Goal: Task Accomplishment & Management: Use online tool/utility

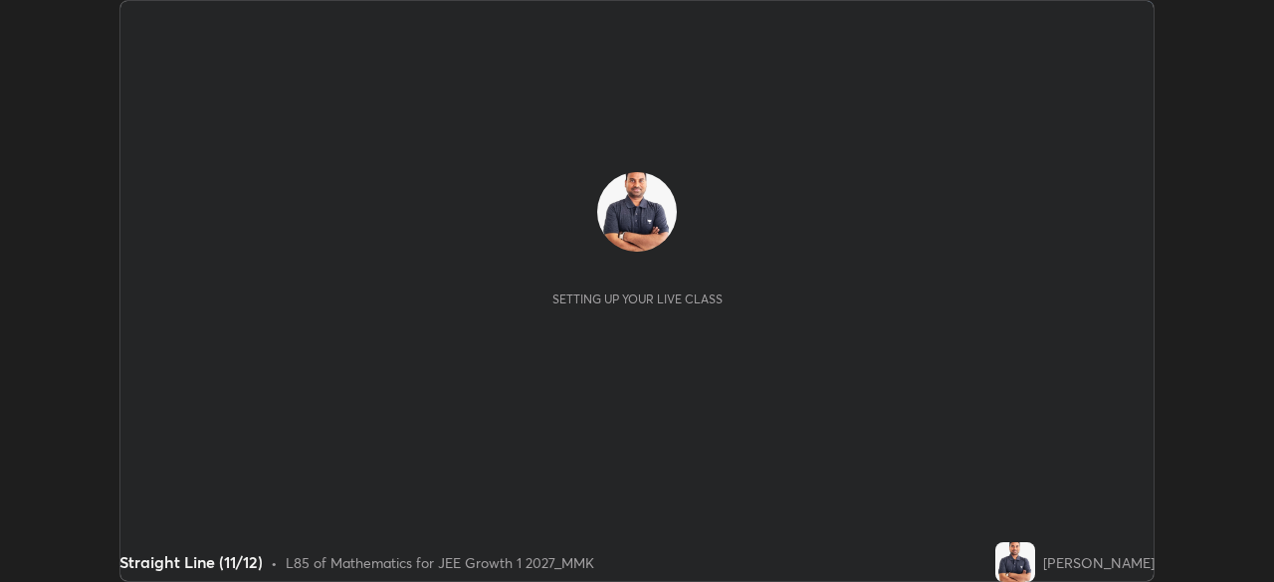
scroll to position [582, 1273]
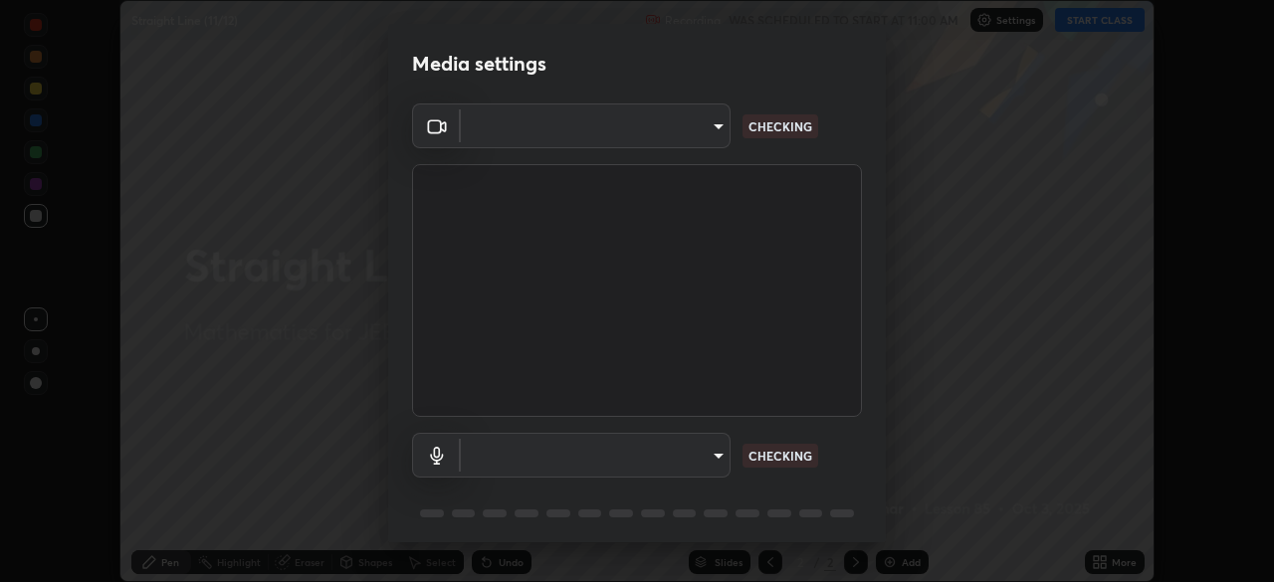
type input "ee1990ae139089087217aa4117f3cdd4c5cd383a3c846b78d8b237675fee2f3f"
click at [697, 455] on body "Erase all Straight Line (11/12) Recording WAS SCHEDULED TO START AT 11:00 AM Se…" at bounding box center [637, 291] width 1274 height 582
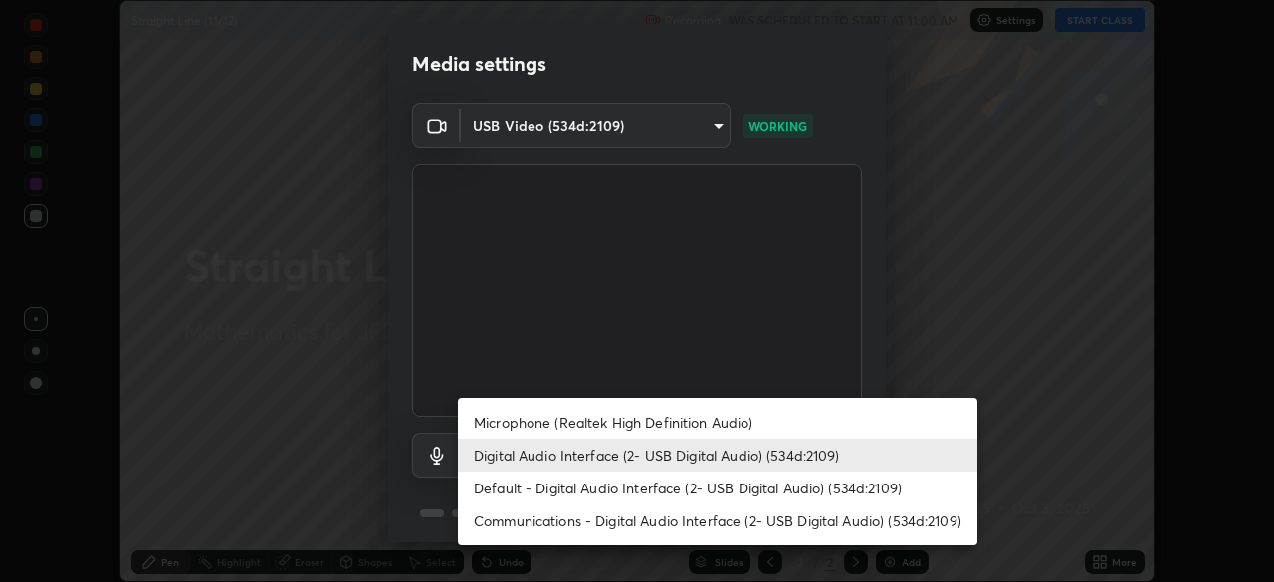
click at [713, 418] on li "Microphone (Realtek High Definition Audio)" at bounding box center [718, 422] width 520 height 33
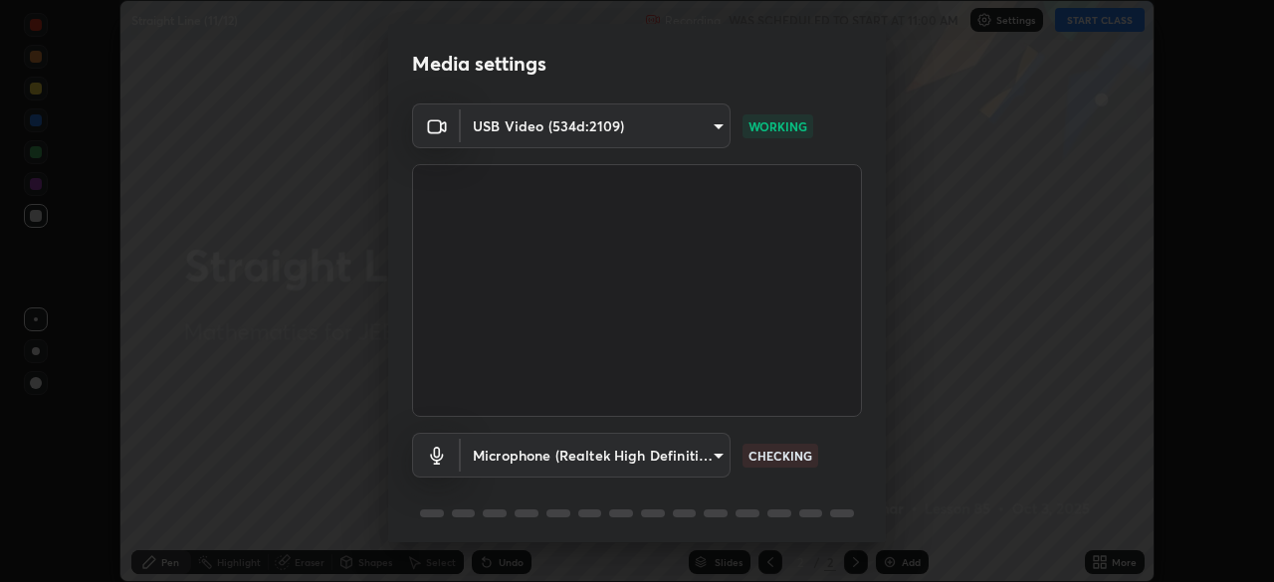
click at [700, 451] on body "Erase all Straight Line (11/12) Recording WAS SCHEDULED TO START AT 11:00 AM Se…" at bounding box center [637, 291] width 1274 height 582
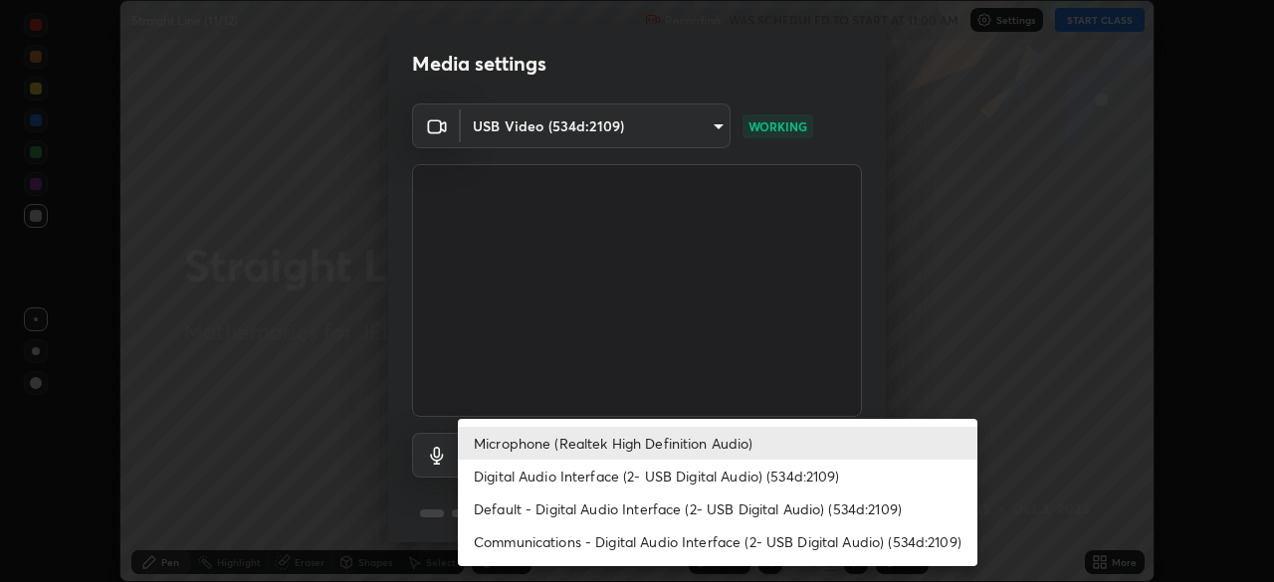
click at [716, 477] on li "Digital Audio Interface (2- USB Digital Audio) (534d:2109)" at bounding box center [718, 476] width 520 height 33
type input "f1f87336b5659162b7e0f26978becaf85209cb2a2448c75cf2a6055f99bcd44d"
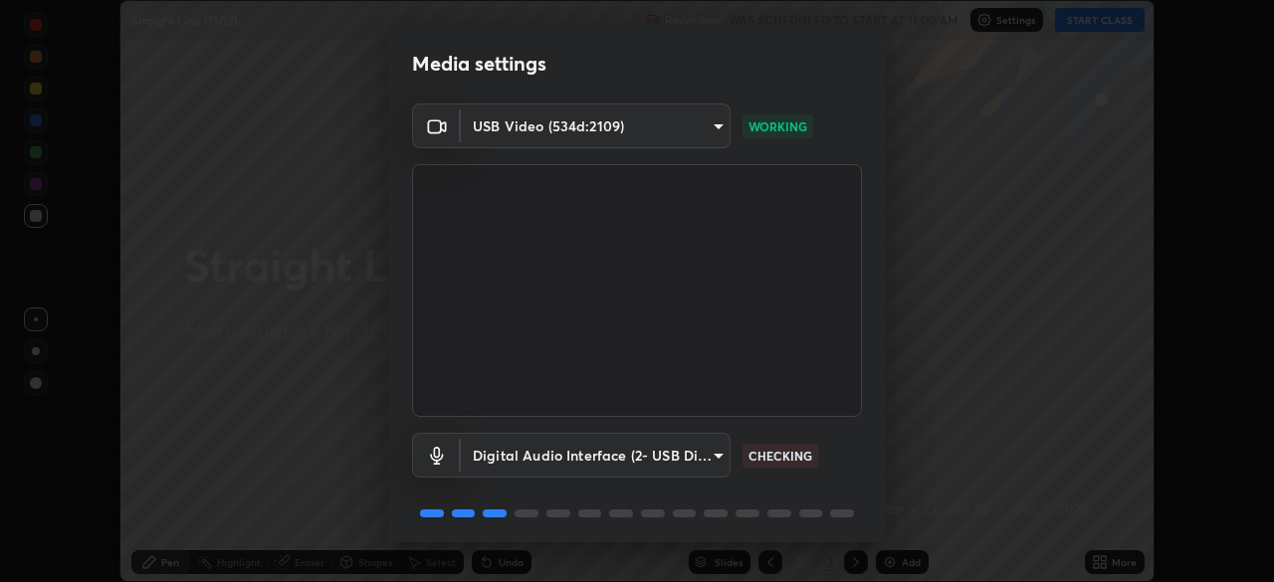
scroll to position [71, 0]
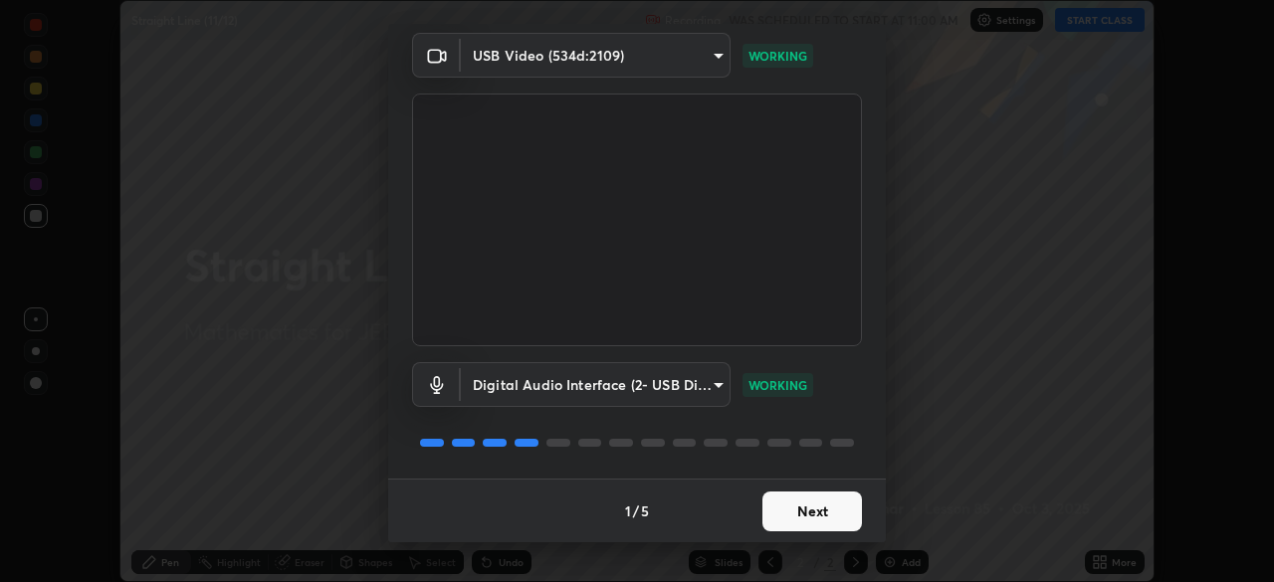
click at [790, 508] on button "Next" at bounding box center [812, 512] width 100 height 40
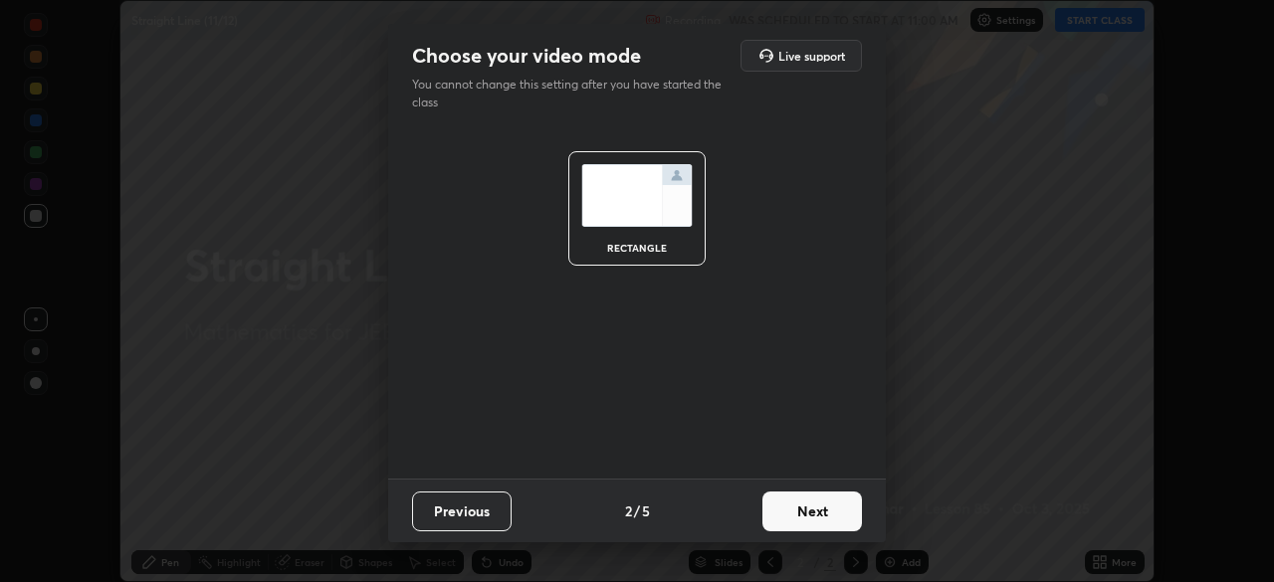
click at [803, 512] on button "Next" at bounding box center [812, 512] width 100 height 40
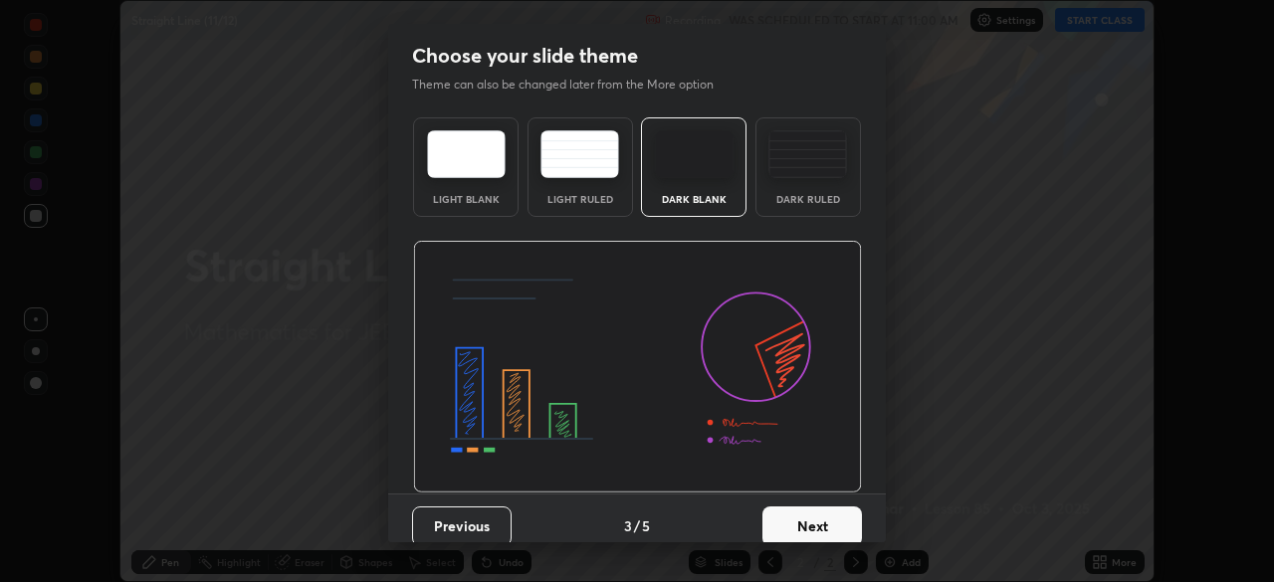
click at [807, 514] on button "Next" at bounding box center [812, 527] width 100 height 40
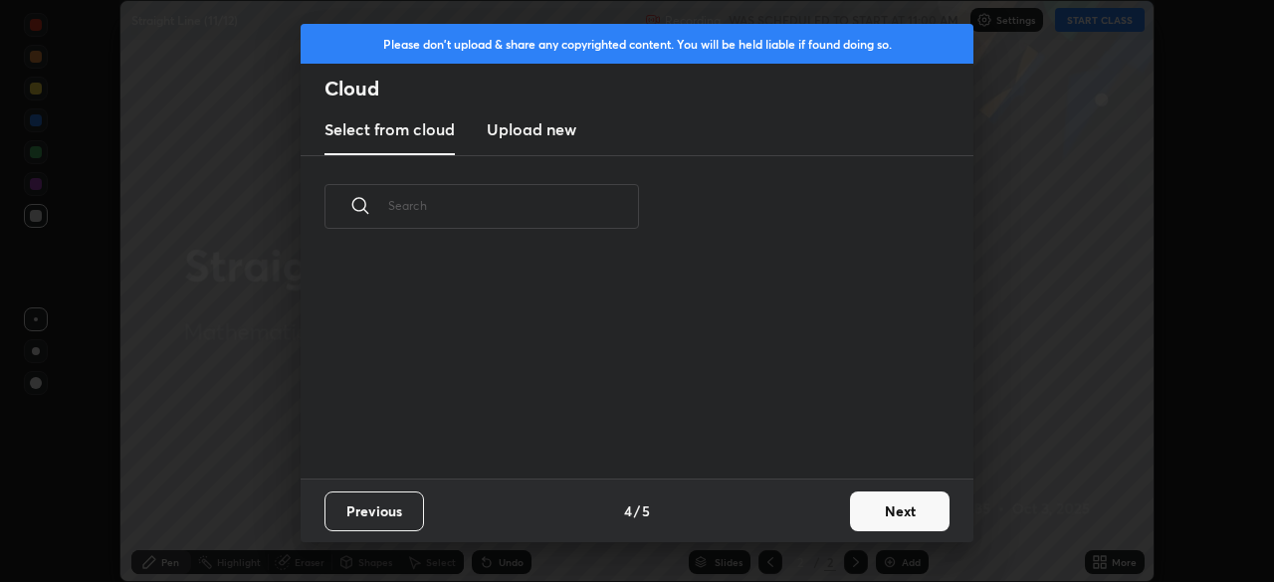
click at [860, 511] on button "Next" at bounding box center [900, 512] width 100 height 40
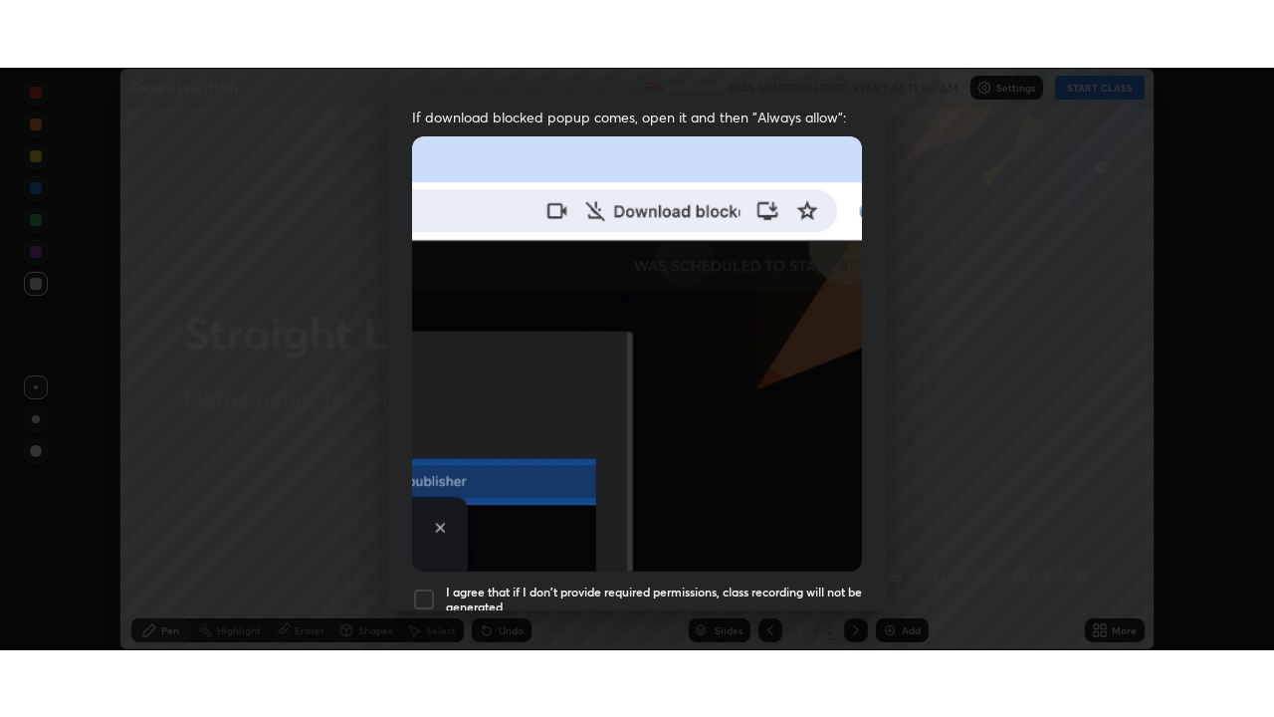
scroll to position [477, 0]
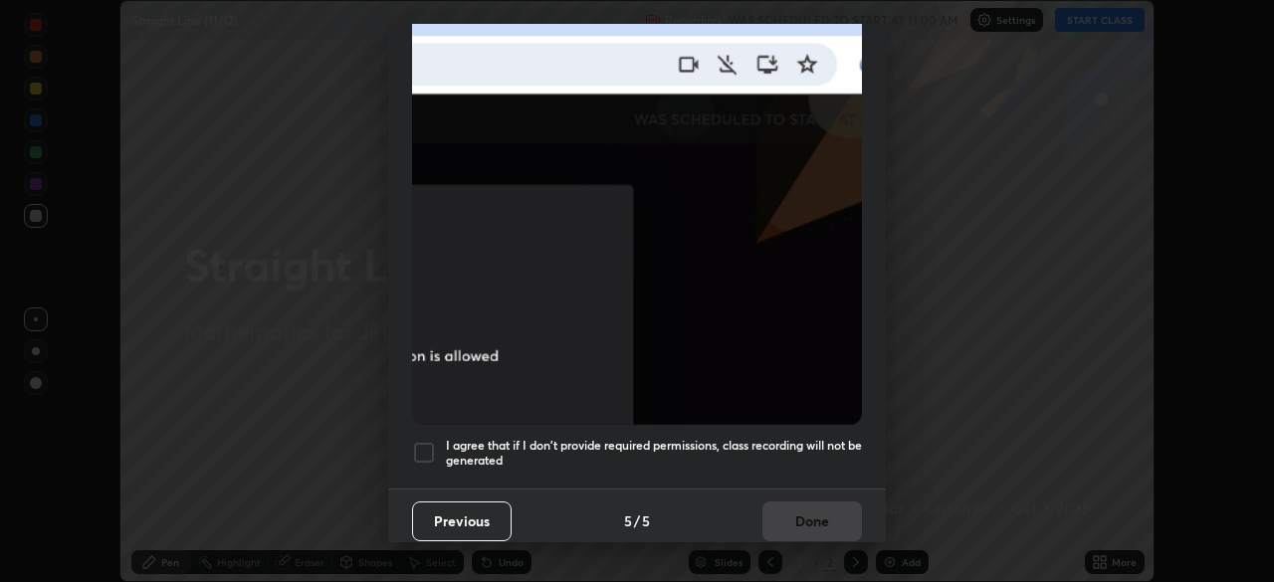
click at [426, 443] on div at bounding box center [424, 453] width 24 height 24
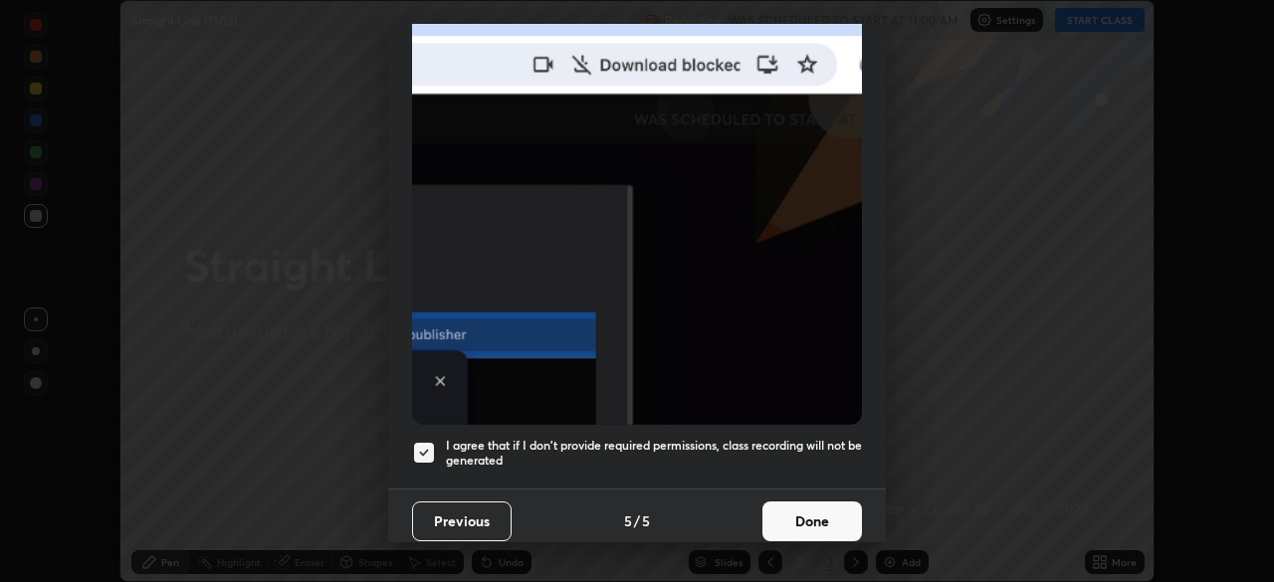
click at [782, 502] on button "Done" at bounding box center [812, 522] width 100 height 40
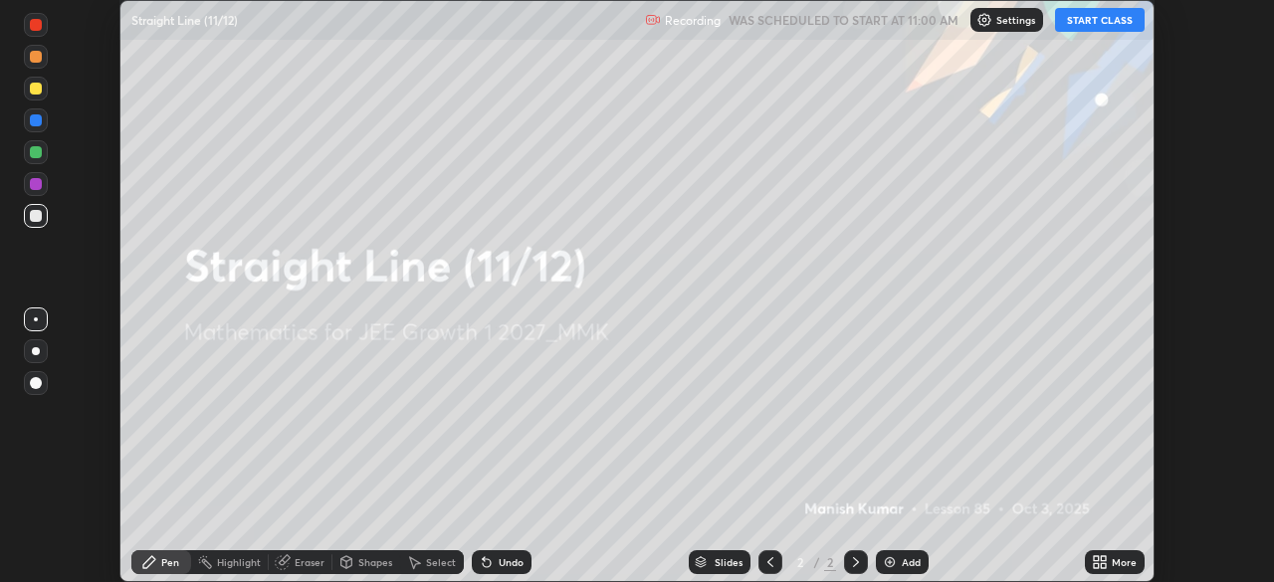
click at [1082, 20] on button "START CLASS" at bounding box center [1100, 20] width 90 height 24
click at [1097, 562] on icon at bounding box center [1100, 562] width 16 height 16
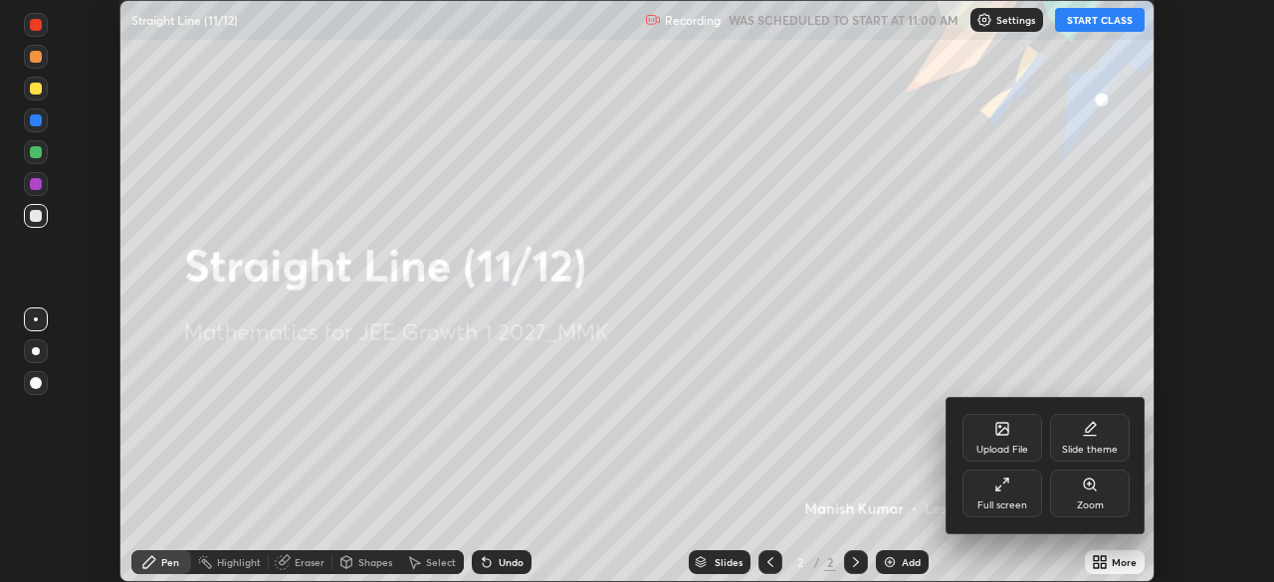
click at [1016, 491] on div "Full screen" at bounding box center [1002, 494] width 80 height 48
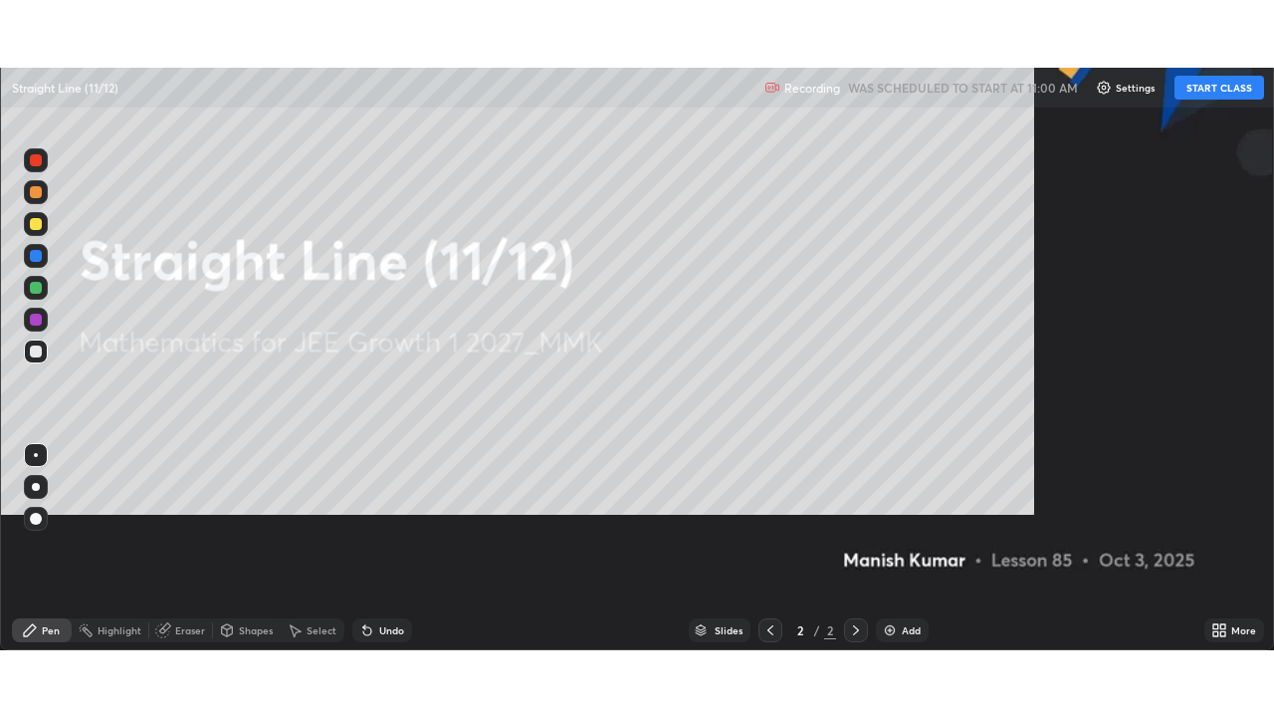
scroll to position [717, 1274]
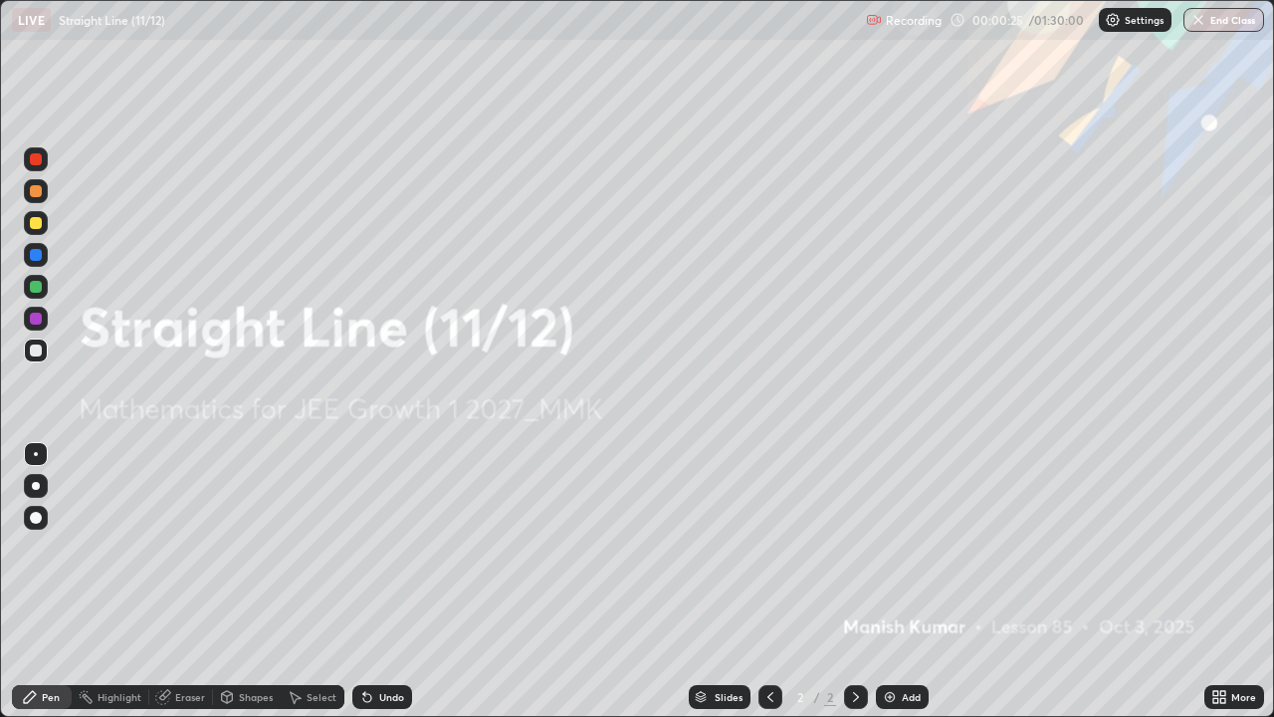
click at [895, 581] on img at bounding box center [890, 697] width 16 height 16
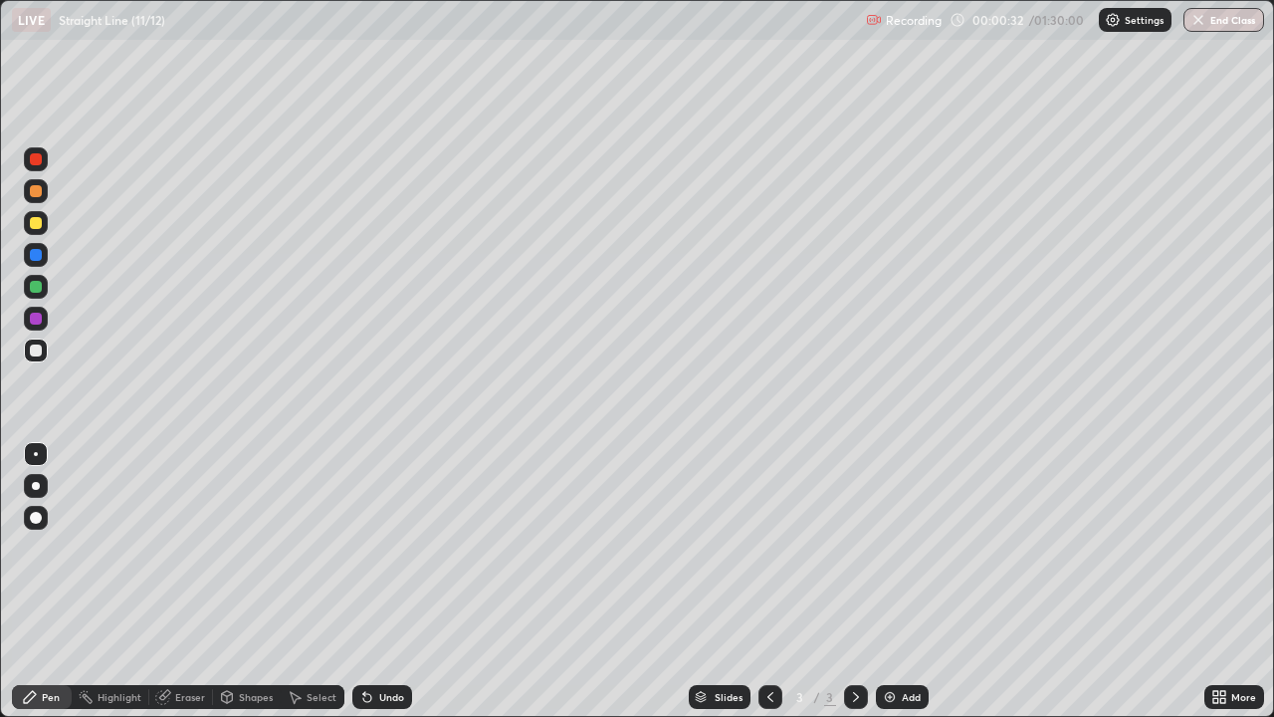
click at [34, 224] on div at bounding box center [36, 223] width 12 height 12
click at [37, 283] on div at bounding box center [36, 287] width 12 height 12
click at [37, 226] on div at bounding box center [36, 223] width 12 height 12
click at [37, 319] on div at bounding box center [36, 319] width 12 height 12
click at [896, 581] on div "Add" at bounding box center [902, 697] width 53 height 24
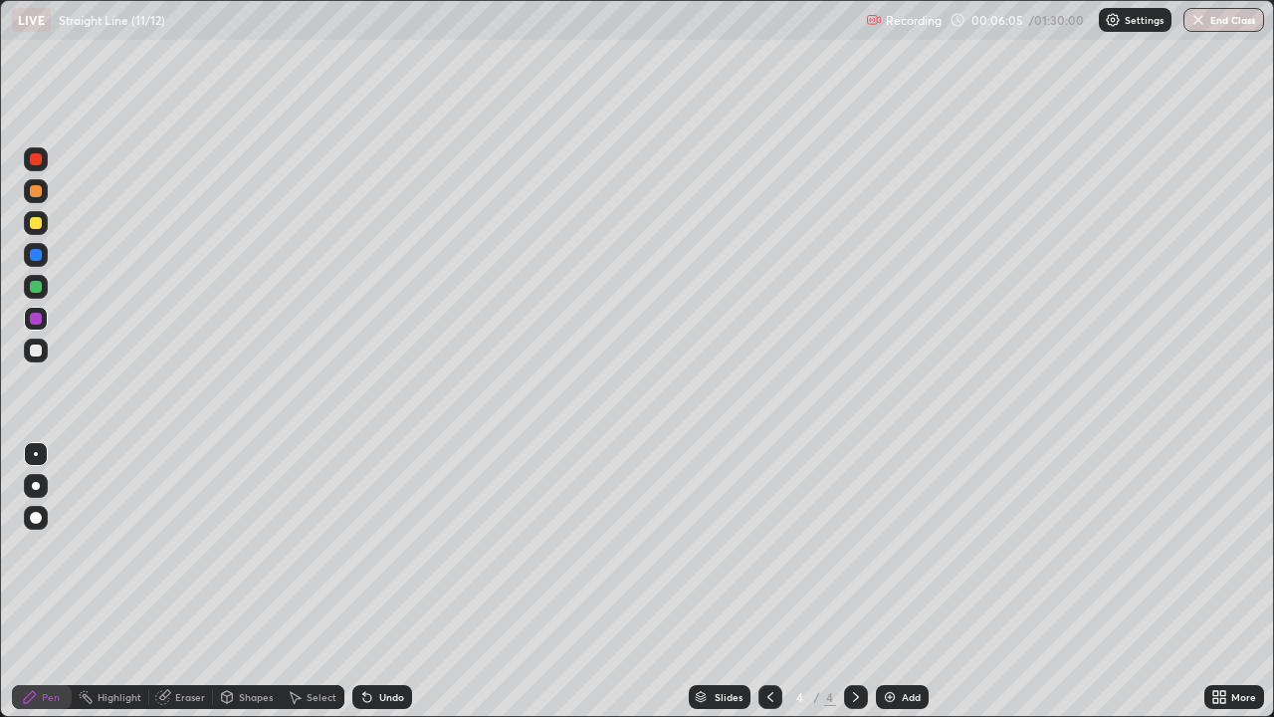
click at [40, 289] on div at bounding box center [36, 287] width 12 height 12
click at [897, 581] on div "Add" at bounding box center [902, 697] width 53 height 24
click at [43, 352] on div at bounding box center [36, 350] width 24 height 24
click at [37, 289] on div at bounding box center [36, 287] width 12 height 12
click at [183, 581] on div "Eraser" at bounding box center [181, 697] width 64 height 24
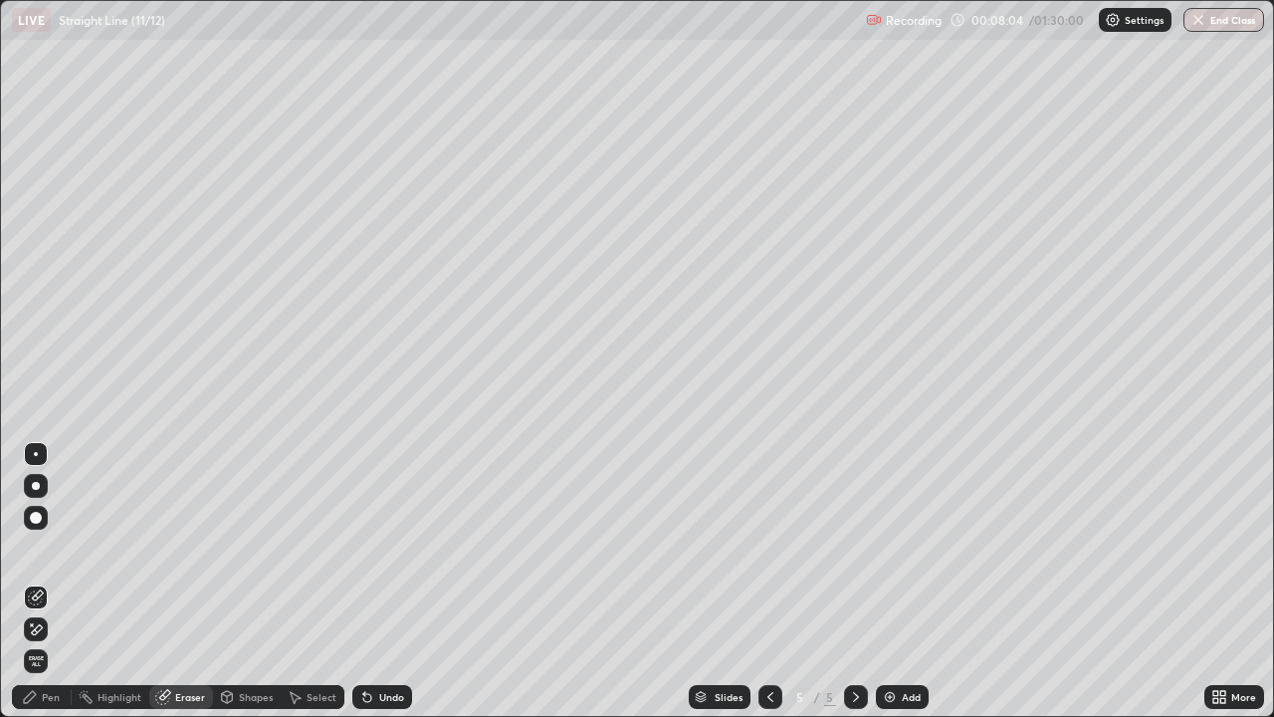
click at [46, 581] on div "Pen" at bounding box center [51, 697] width 18 height 10
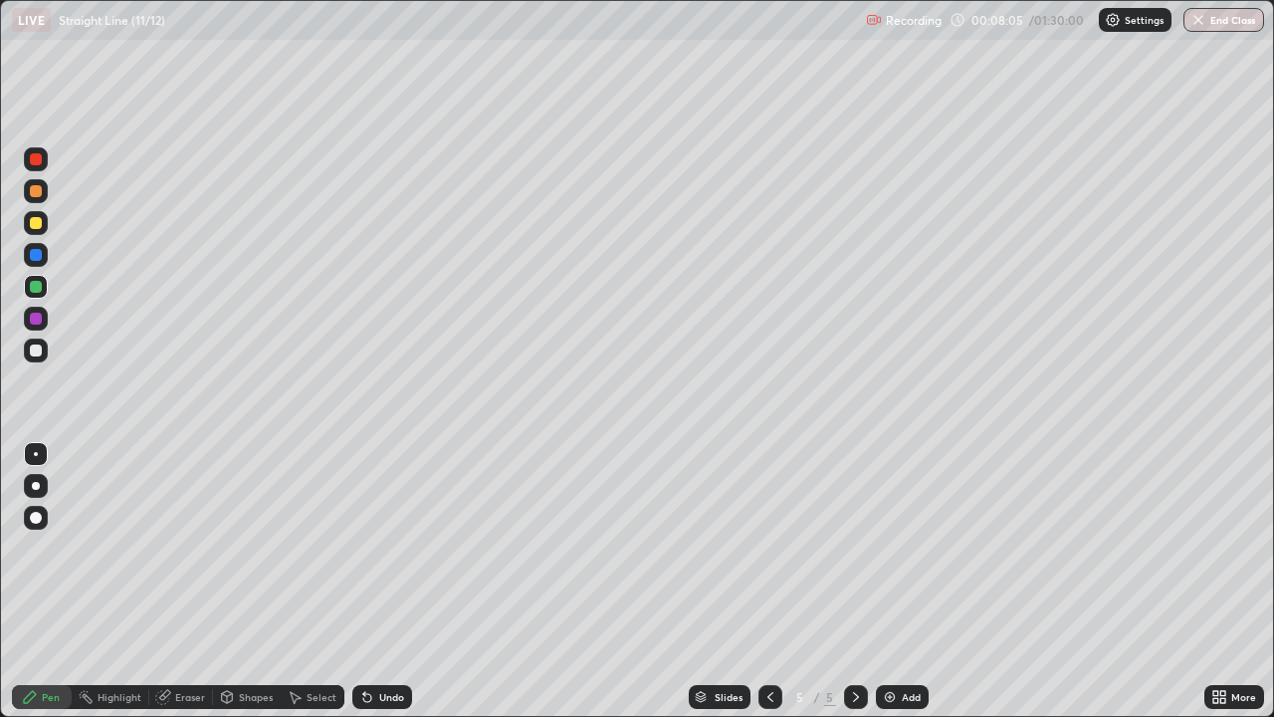
click at [32, 223] on div at bounding box center [36, 223] width 12 height 12
click at [767, 581] on icon at bounding box center [770, 697] width 6 height 10
click at [768, 581] on icon at bounding box center [770, 697] width 16 height 16
click at [856, 581] on icon at bounding box center [856, 697] width 16 height 16
click at [854, 581] on icon at bounding box center [856, 697] width 16 height 16
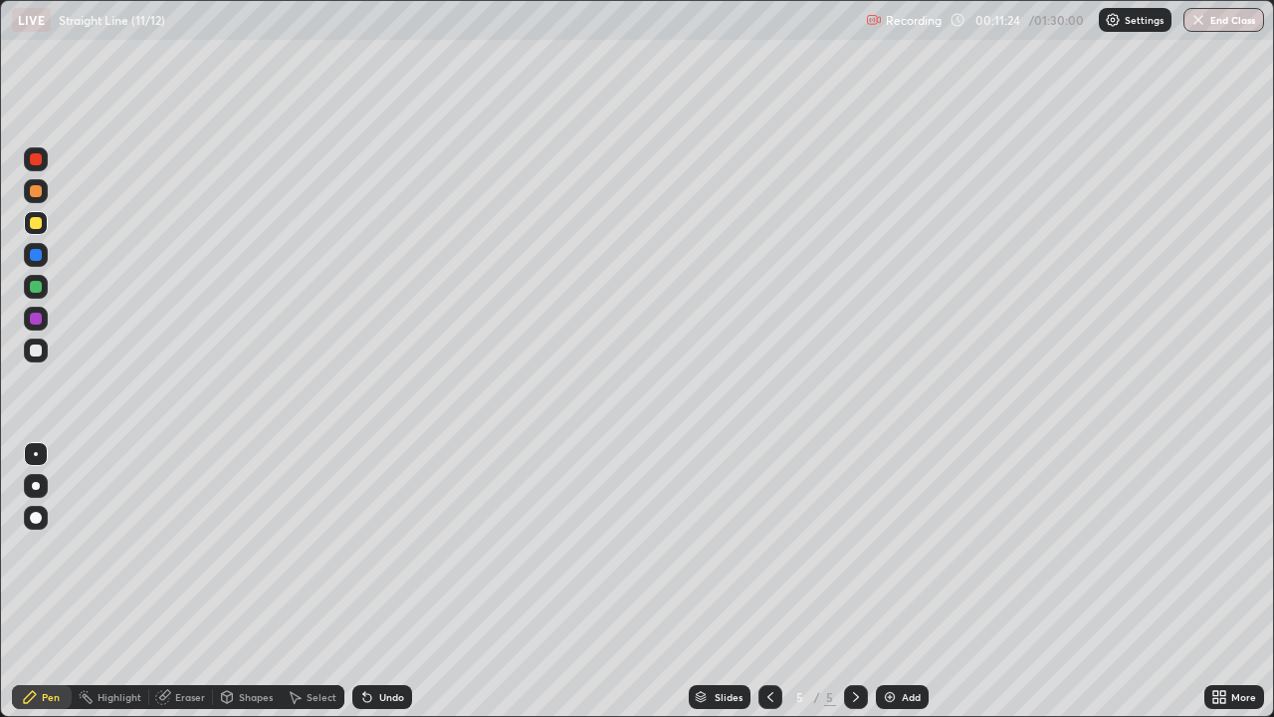
click at [775, 581] on icon at bounding box center [770, 697] width 16 height 16
click at [770, 581] on icon at bounding box center [770, 697] width 6 height 10
click at [854, 581] on icon at bounding box center [856, 697] width 16 height 16
click at [864, 581] on div at bounding box center [856, 697] width 24 height 24
click at [897, 581] on div "Add" at bounding box center [902, 697] width 53 height 24
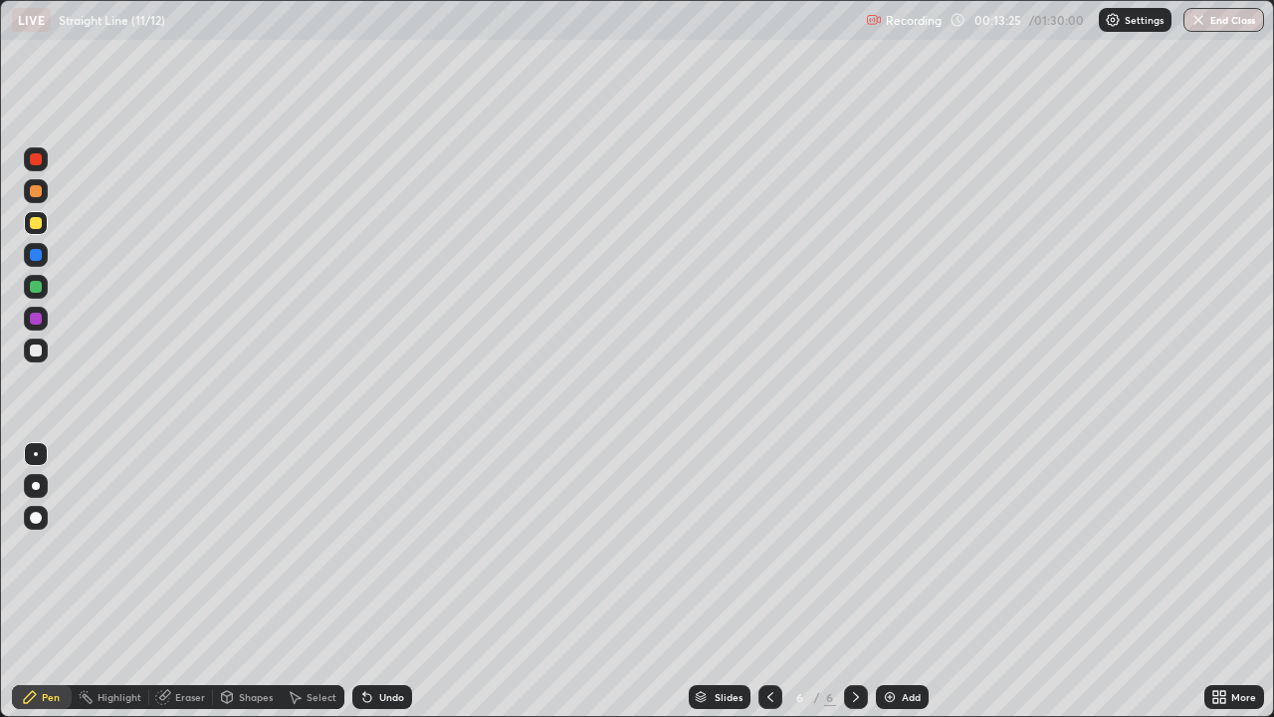
click at [769, 581] on icon at bounding box center [770, 697] width 6 height 10
click at [34, 350] on div at bounding box center [36, 350] width 12 height 12
click at [854, 581] on icon at bounding box center [856, 697] width 16 height 16
click at [768, 581] on icon at bounding box center [770, 697] width 16 height 16
click at [856, 581] on icon at bounding box center [856, 697] width 16 height 16
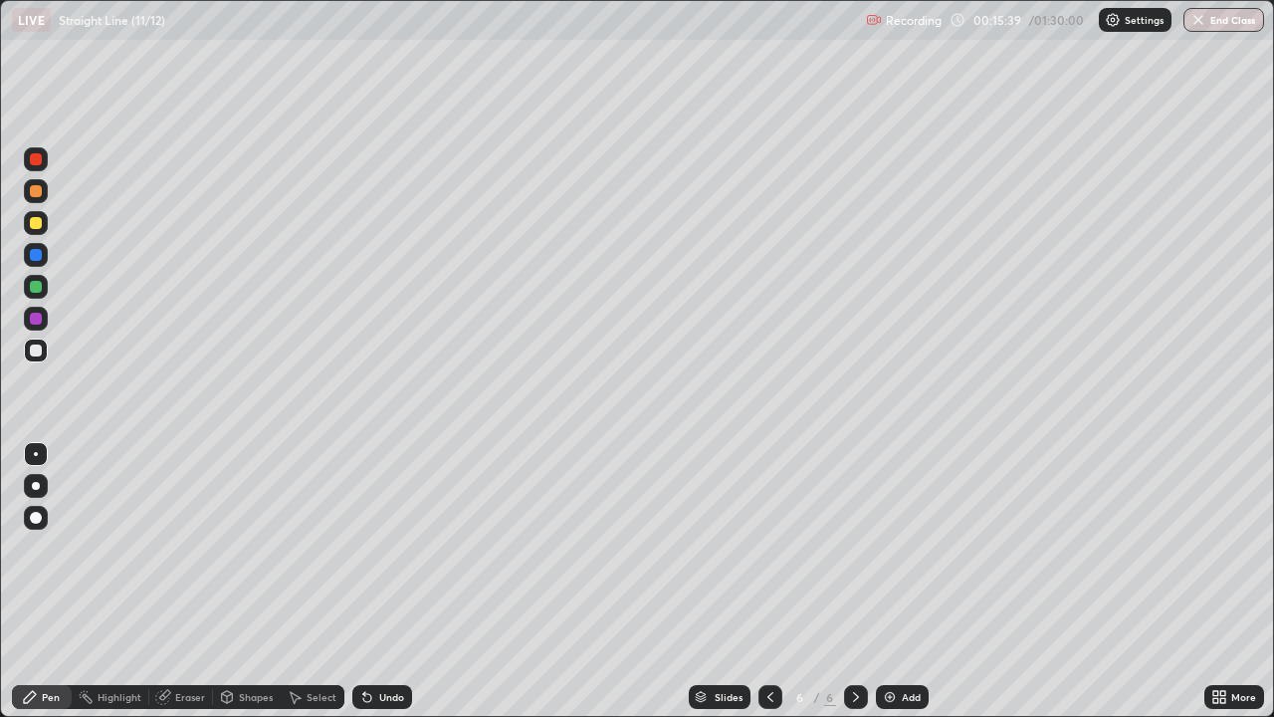
click at [771, 581] on icon at bounding box center [770, 697] width 16 height 16
click at [854, 581] on icon at bounding box center [856, 697] width 16 height 16
click at [768, 581] on icon at bounding box center [770, 697] width 16 height 16
click at [854, 581] on icon at bounding box center [856, 697] width 16 height 16
click at [32, 285] on div at bounding box center [36, 287] width 12 height 12
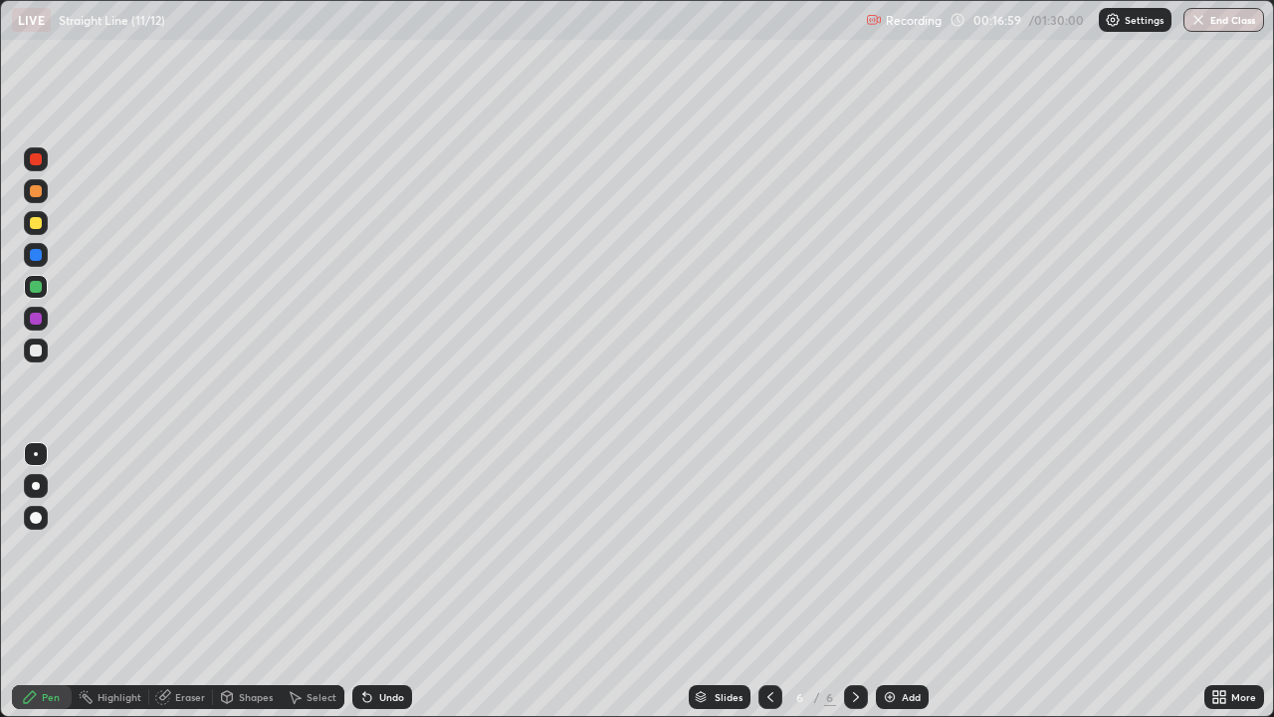
click at [886, 581] on img at bounding box center [890, 697] width 16 height 16
click at [41, 344] on div at bounding box center [36, 350] width 24 height 24
click at [768, 581] on icon at bounding box center [770, 697] width 16 height 16
click at [765, 581] on icon at bounding box center [770, 697] width 16 height 16
click at [851, 581] on icon at bounding box center [856, 697] width 16 height 16
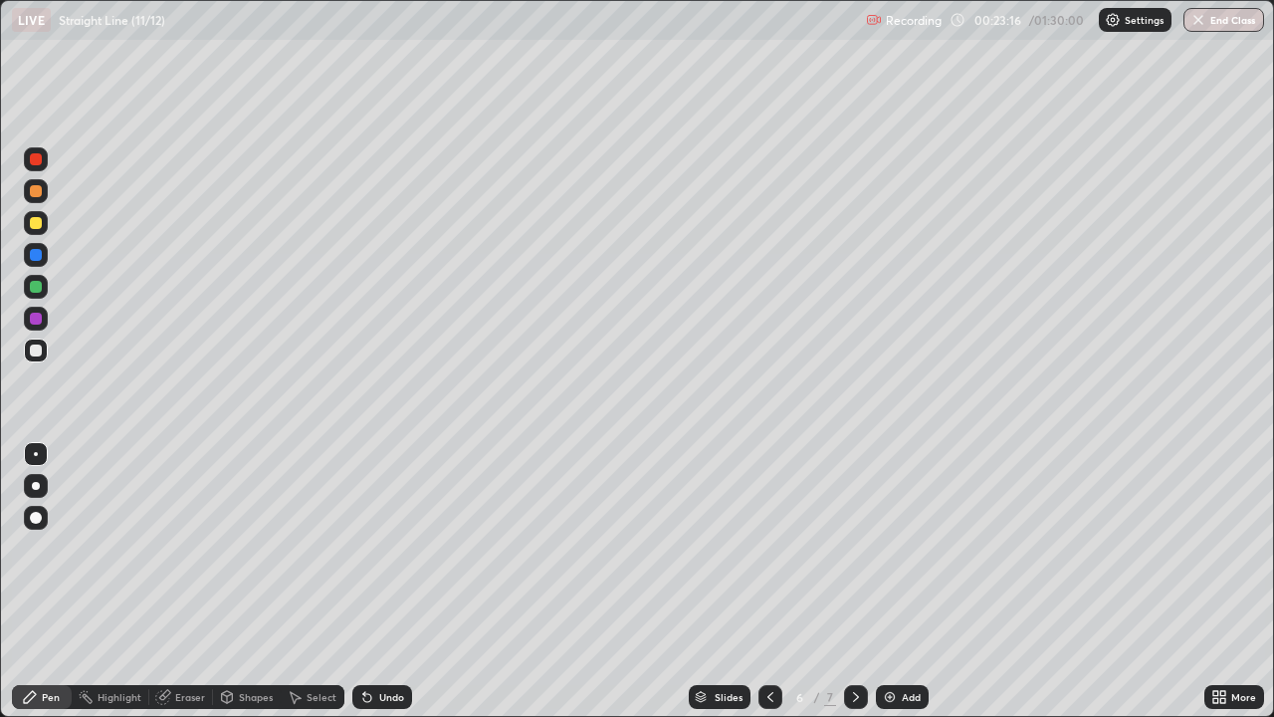
click at [854, 581] on icon at bounding box center [856, 697] width 16 height 16
click at [180, 581] on div "Eraser" at bounding box center [190, 697] width 30 height 10
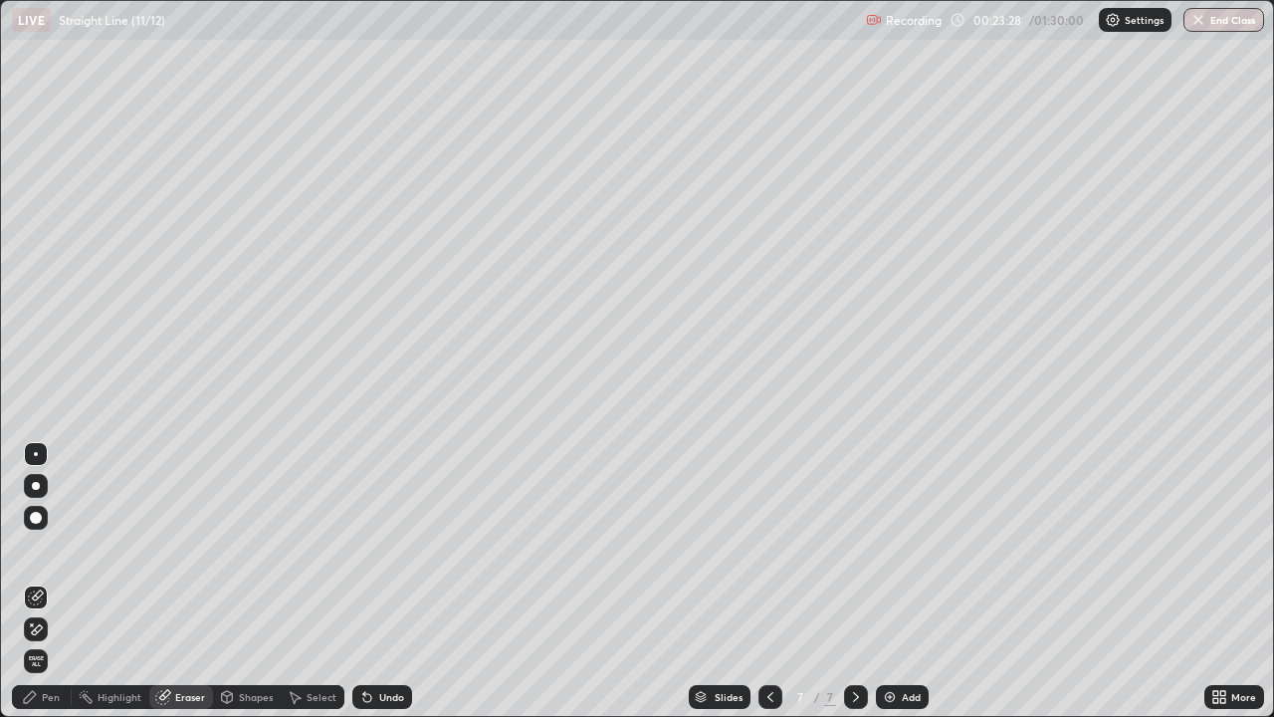
click at [41, 581] on div "Pen" at bounding box center [42, 697] width 60 height 24
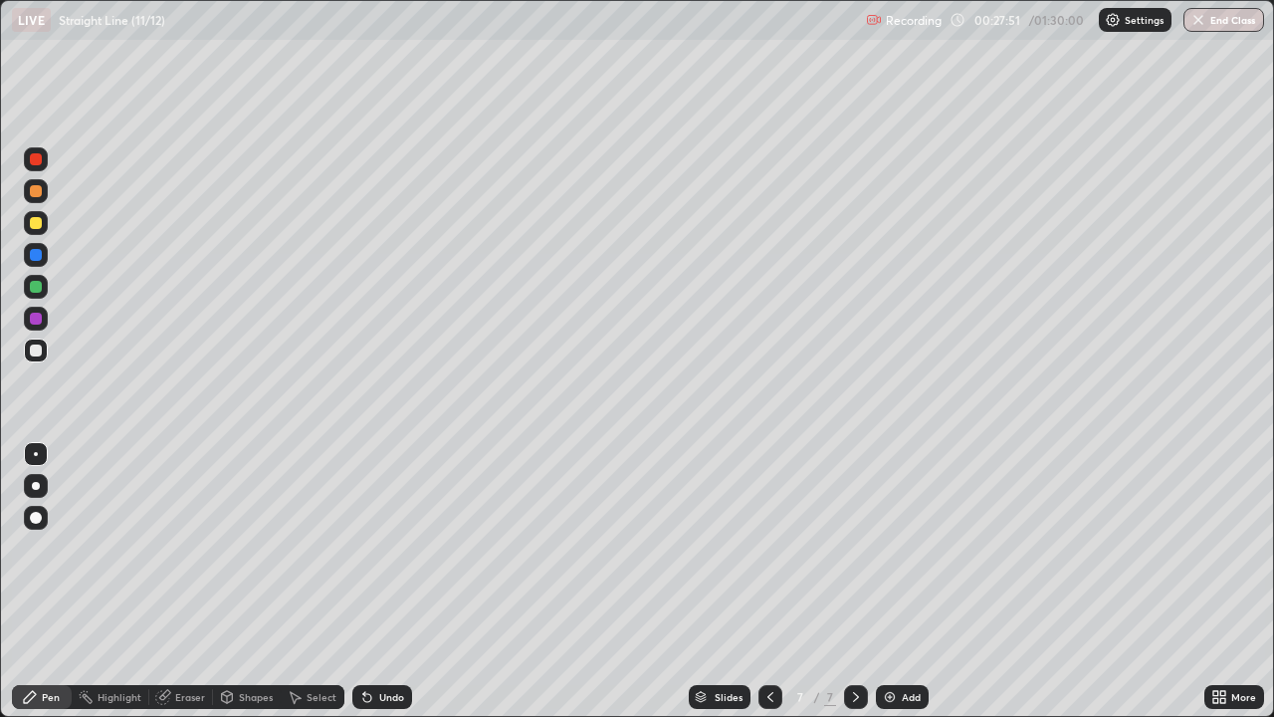
click at [895, 581] on div "Add" at bounding box center [902, 697] width 53 height 24
click at [31, 226] on div at bounding box center [36, 223] width 12 height 12
click at [43, 286] on div at bounding box center [36, 287] width 24 height 24
click at [35, 160] on div at bounding box center [36, 159] width 12 height 12
click at [37, 289] on div at bounding box center [36, 287] width 12 height 12
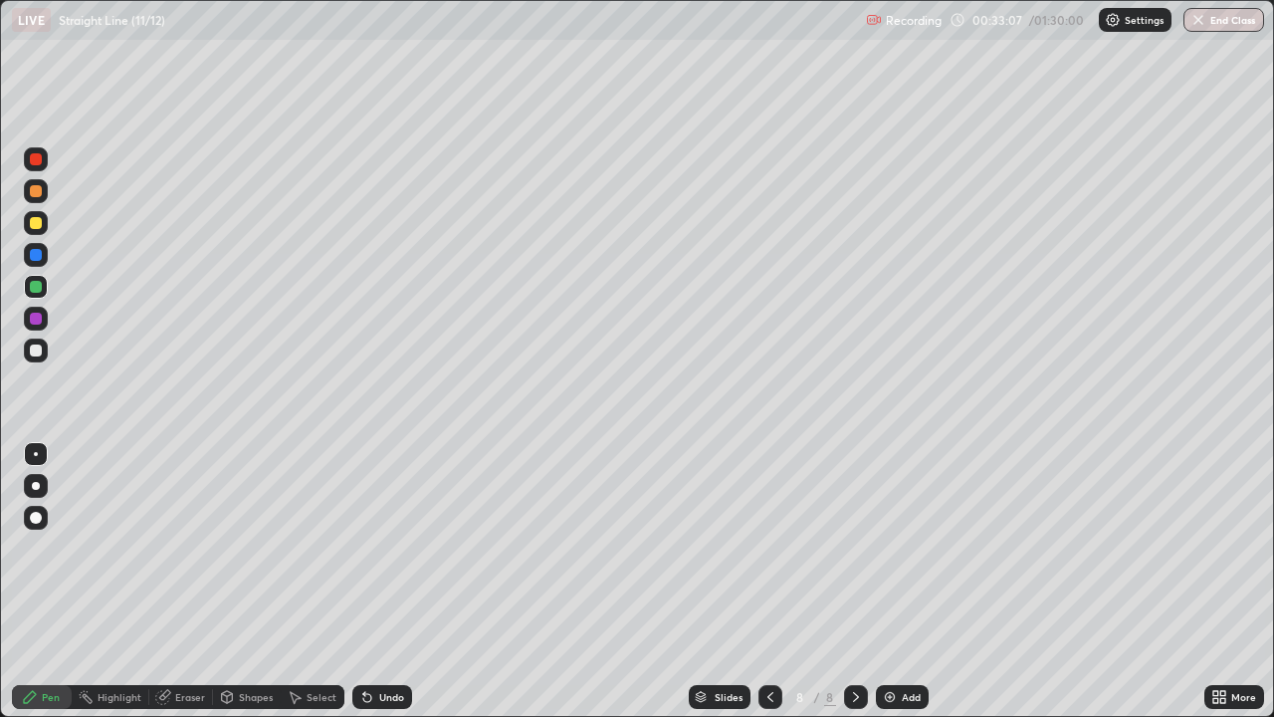
click at [891, 581] on img at bounding box center [890, 697] width 16 height 16
click at [765, 581] on icon at bounding box center [770, 697] width 16 height 16
click at [854, 581] on icon at bounding box center [856, 697] width 16 height 16
click at [768, 581] on icon at bounding box center [770, 697] width 16 height 16
click at [854, 581] on icon at bounding box center [856, 697] width 16 height 16
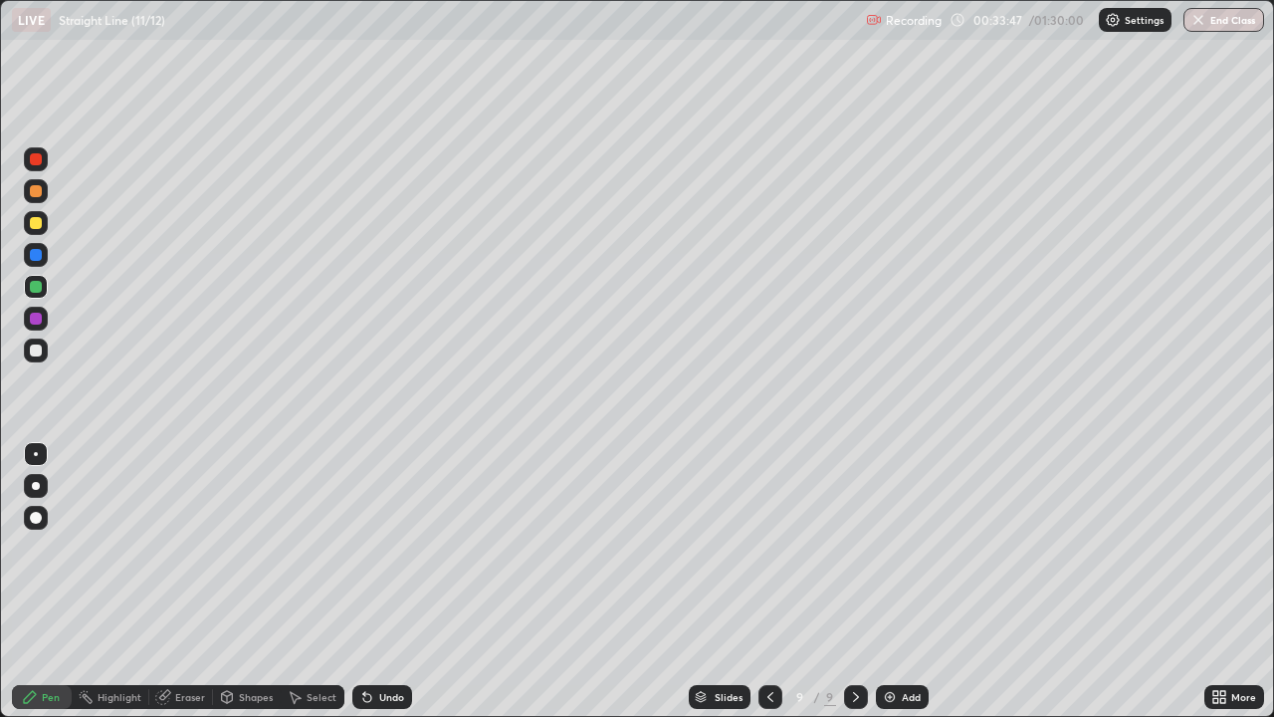
click at [36, 346] on div at bounding box center [36, 350] width 12 height 12
click at [175, 581] on div "Eraser" at bounding box center [190, 697] width 30 height 10
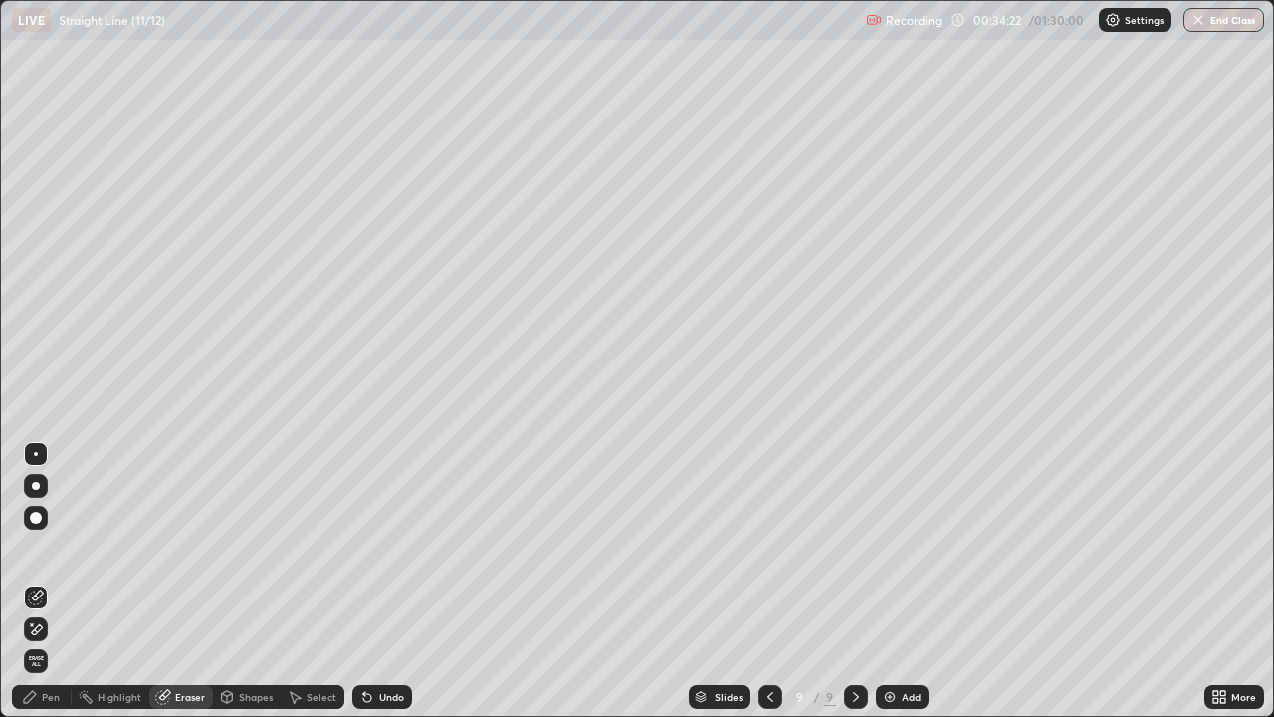
click at [50, 581] on div "Pen" at bounding box center [51, 697] width 18 height 10
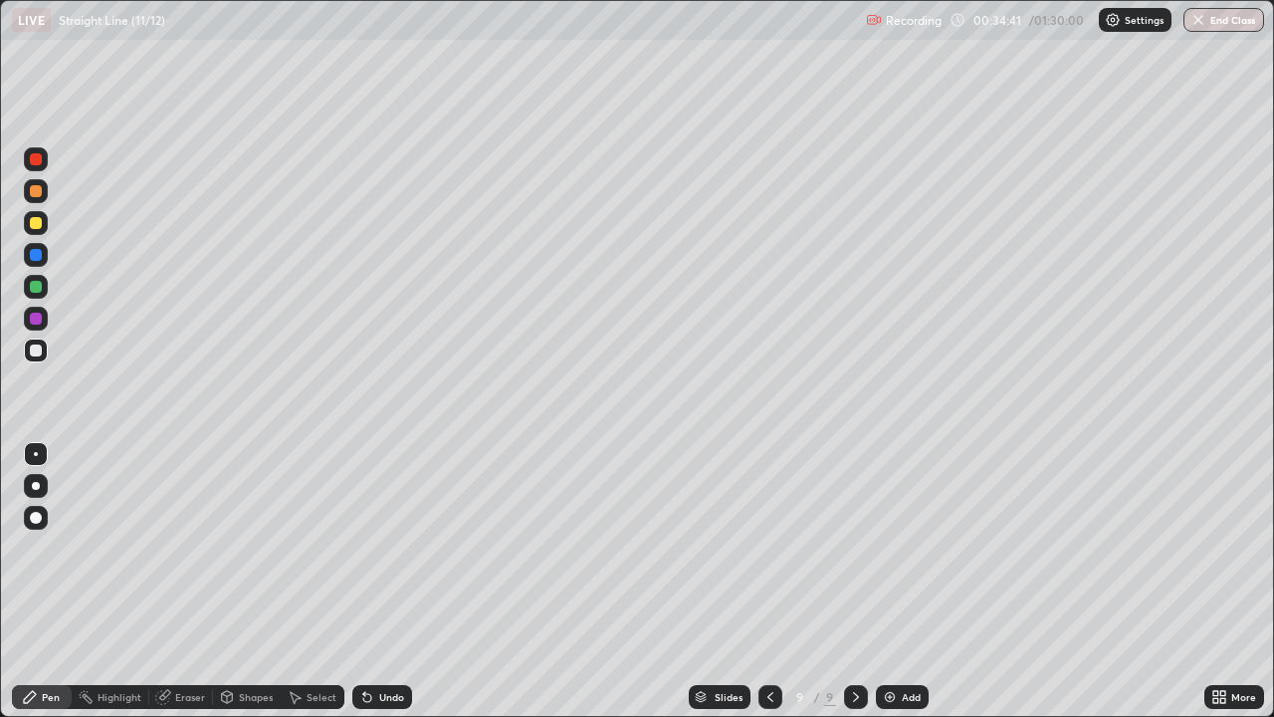
click at [41, 284] on div at bounding box center [36, 287] width 12 height 12
click at [778, 581] on div at bounding box center [770, 697] width 24 height 24
click at [862, 581] on icon at bounding box center [856, 697] width 16 height 16
click at [769, 581] on icon at bounding box center [770, 697] width 16 height 16
click at [863, 581] on div at bounding box center [856, 697] width 24 height 24
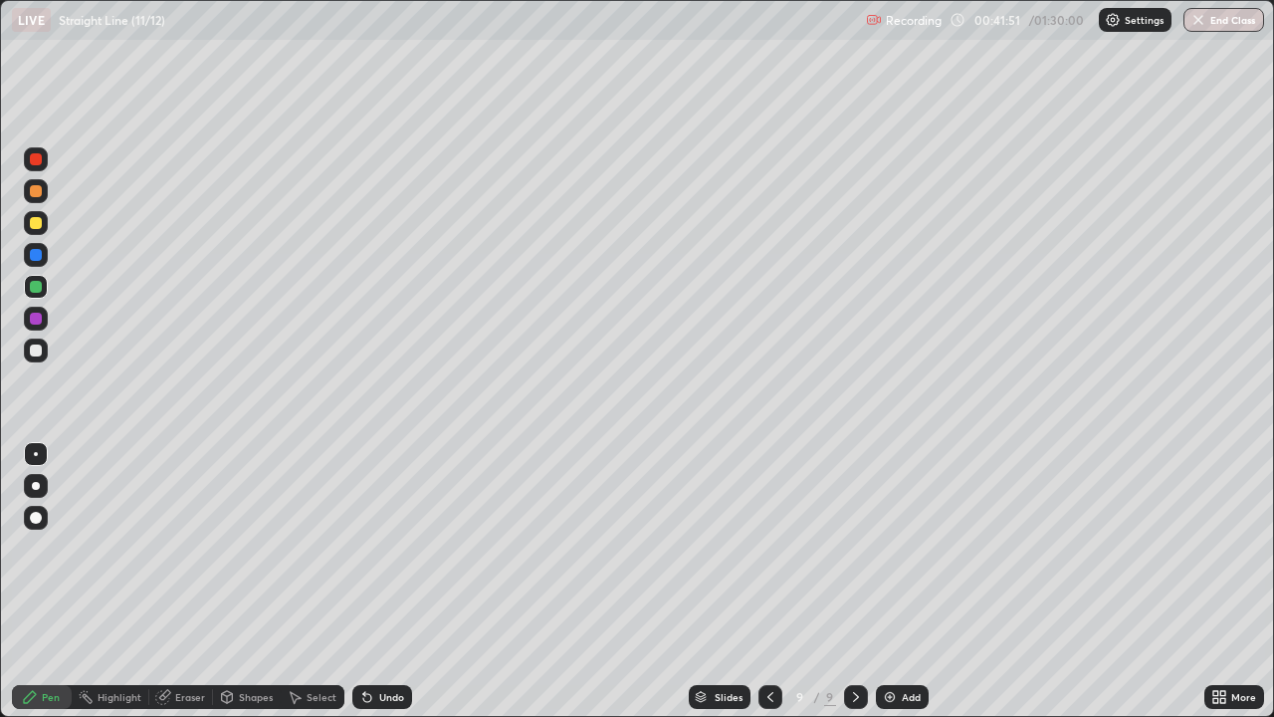
click at [905, 581] on div "Add" at bounding box center [911, 697] width 19 height 10
click at [31, 226] on div at bounding box center [36, 223] width 12 height 12
click at [37, 353] on div at bounding box center [36, 350] width 12 height 12
click at [35, 218] on div at bounding box center [36, 223] width 12 height 12
click at [28, 160] on div at bounding box center [36, 159] width 24 height 24
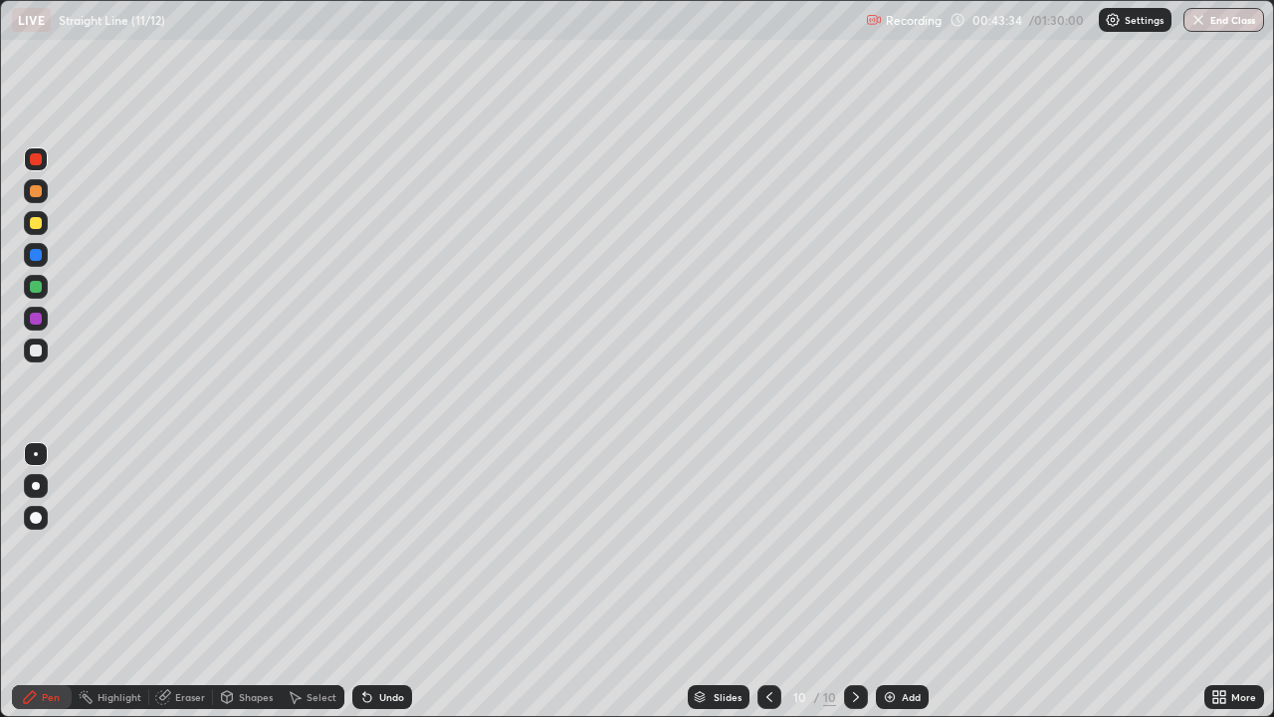
click at [38, 281] on div at bounding box center [36, 287] width 12 height 12
click at [35, 319] on div at bounding box center [36, 319] width 12 height 12
click at [897, 581] on div "Add" at bounding box center [902, 697] width 53 height 24
click at [770, 581] on icon at bounding box center [770, 697] width 16 height 16
click at [857, 581] on icon at bounding box center [856, 697] width 16 height 16
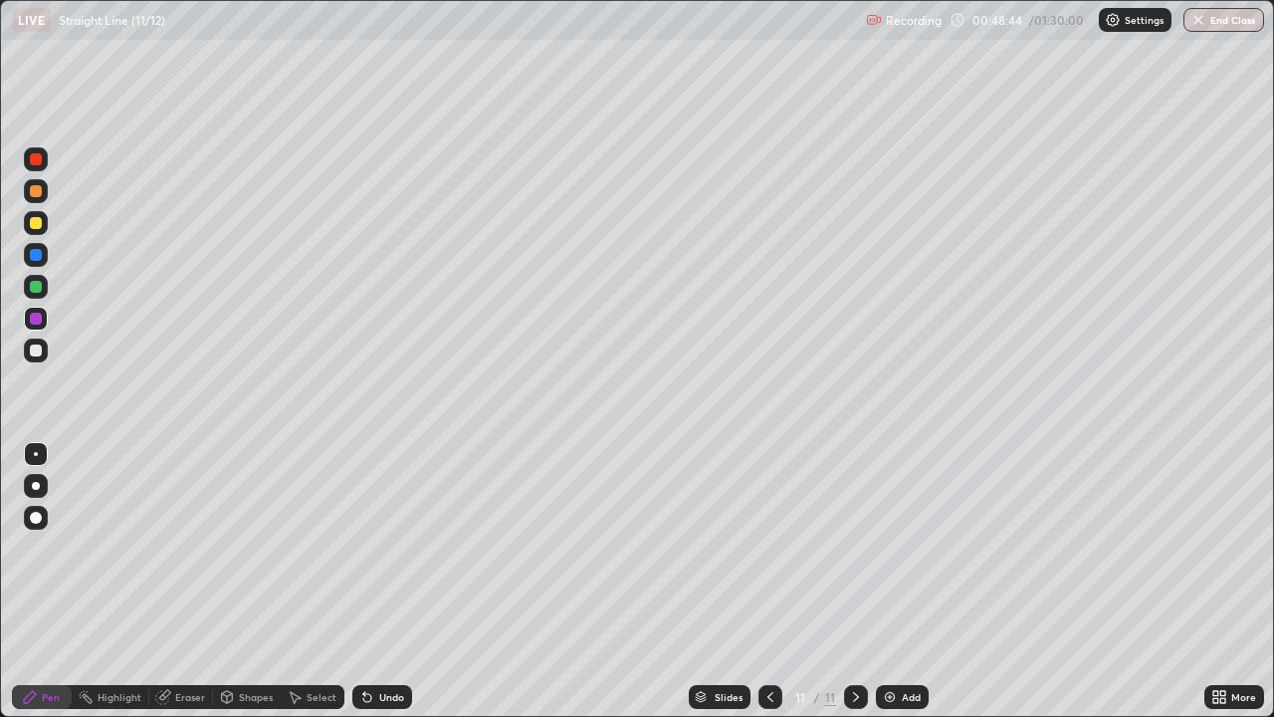
click at [766, 581] on icon at bounding box center [770, 697] width 16 height 16
click at [852, 581] on icon at bounding box center [856, 697] width 16 height 16
click at [775, 581] on icon at bounding box center [770, 697] width 16 height 16
click at [856, 581] on icon at bounding box center [856, 697] width 6 height 10
click at [39, 284] on div at bounding box center [36, 287] width 12 height 12
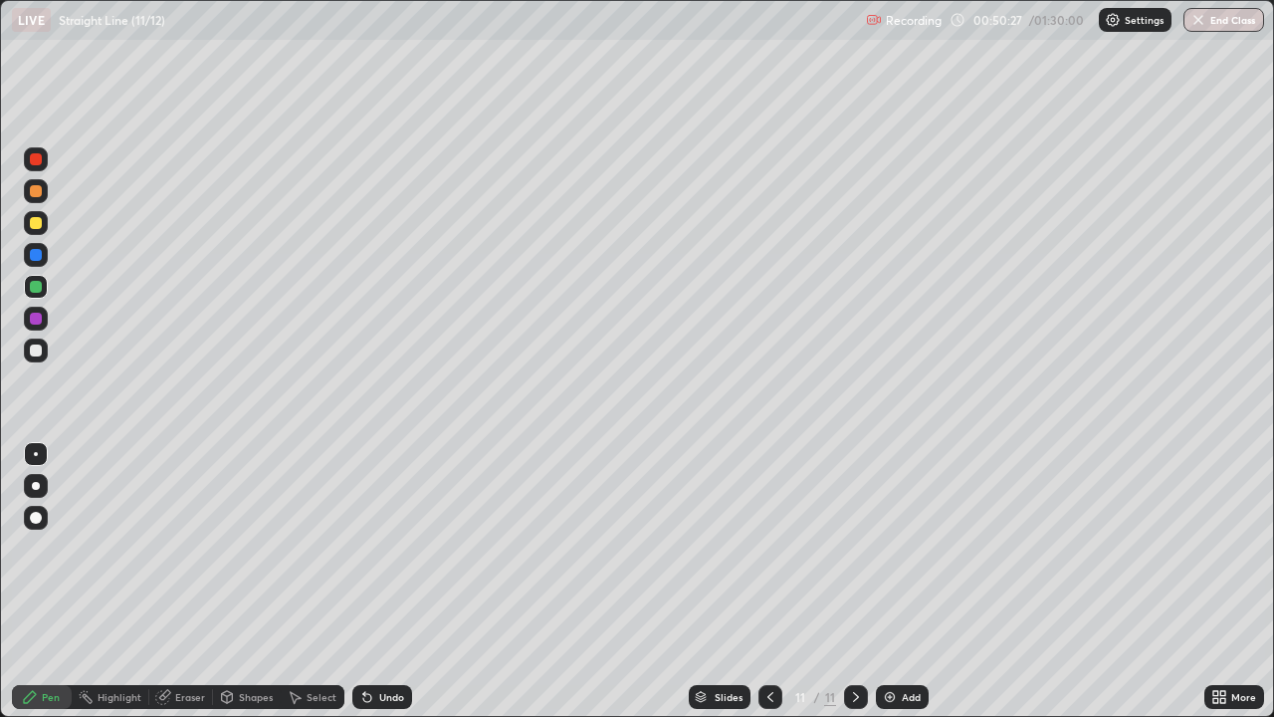
click at [767, 581] on icon at bounding box center [770, 697] width 6 height 10
click at [854, 581] on icon at bounding box center [856, 697] width 16 height 16
click at [900, 581] on div "Add" at bounding box center [902, 697] width 53 height 24
click at [895, 581] on img at bounding box center [890, 697] width 16 height 16
click at [177, 581] on div "Eraser" at bounding box center [190, 697] width 30 height 10
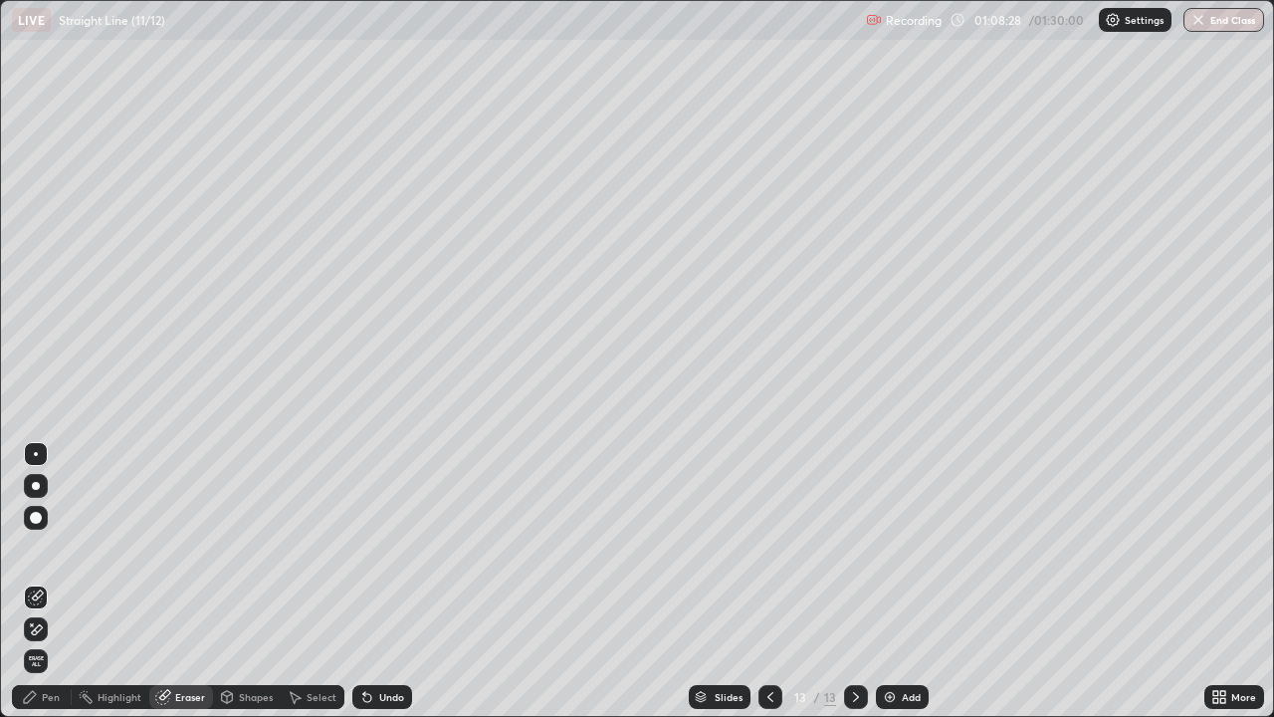
click at [49, 581] on div "Pen" at bounding box center [51, 697] width 18 height 10
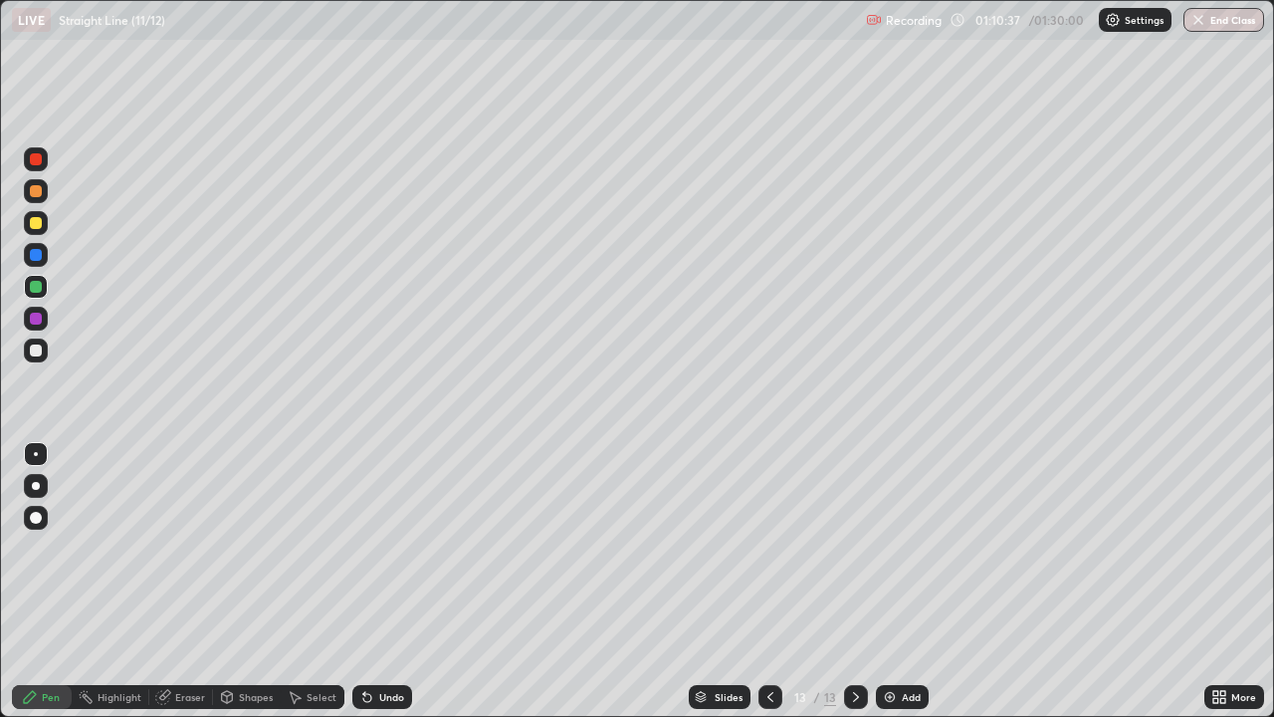
click at [34, 285] on div at bounding box center [36, 287] width 12 height 12
click at [36, 219] on div at bounding box center [36, 223] width 12 height 12
click at [898, 581] on div "Add" at bounding box center [902, 697] width 53 height 24
click at [906, 581] on div "Add" at bounding box center [911, 697] width 19 height 10
click at [902, 581] on div "Add" at bounding box center [911, 697] width 19 height 10
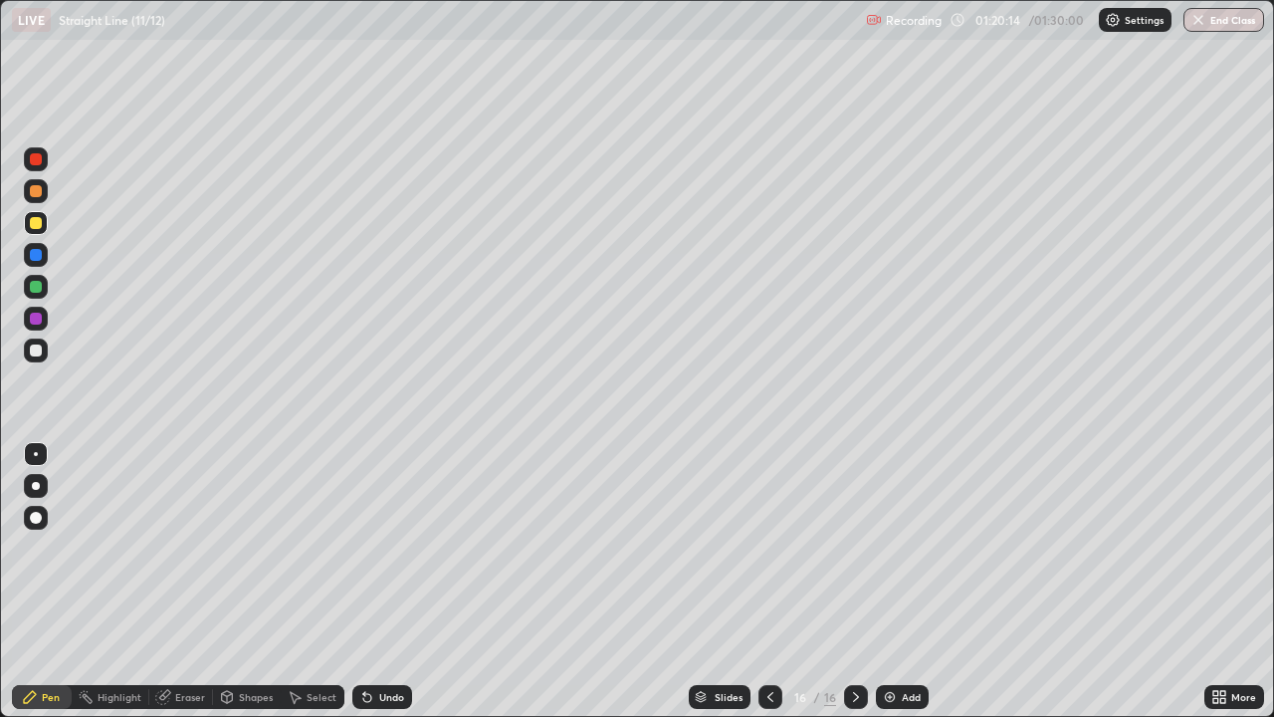
click at [37, 287] on div at bounding box center [36, 287] width 12 height 12
click at [36, 225] on div at bounding box center [36, 223] width 12 height 12
click at [899, 581] on div "Add" at bounding box center [902, 697] width 53 height 24
click at [906, 581] on div "Add" at bounding box center [911, 697] width 19 height 10
click at [882, 581] on img at bounding box center [890, 697] width 16 height 16
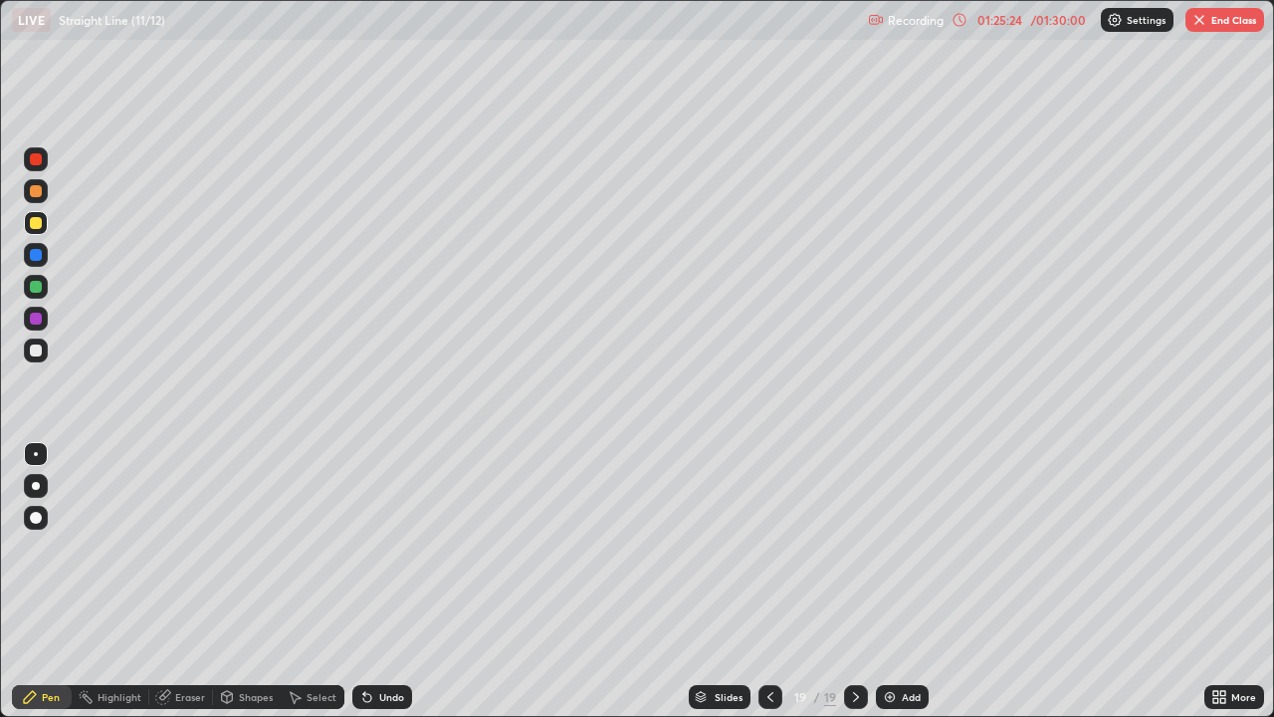
click at [34, 282] on div at bounding box center [36, 287] width 12 height 12
click at [902, 581] on div "Add" at bounding box center [911, 697] width 19 height 10
click at [40, 226] on div at bounding box center [36, 223] width 12 height 12
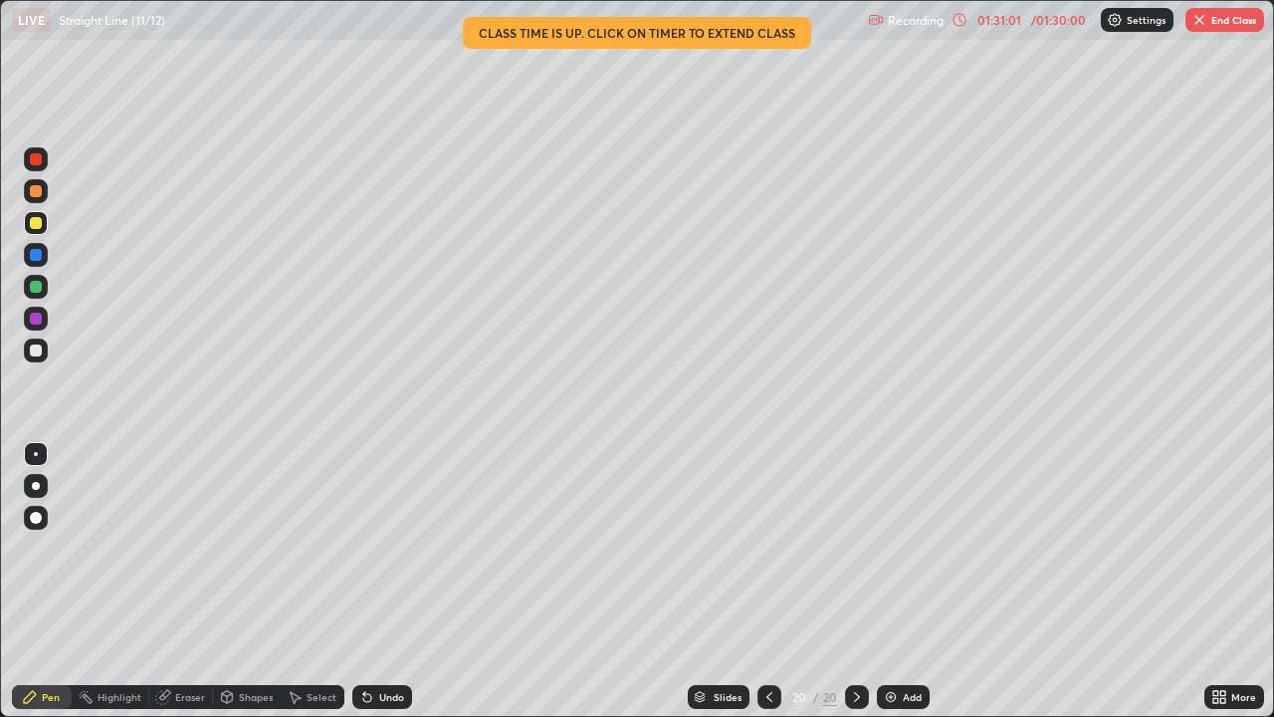
click at [1226, 26] on button "End Class" at bounding box center [1224, 20] width 79 height 24
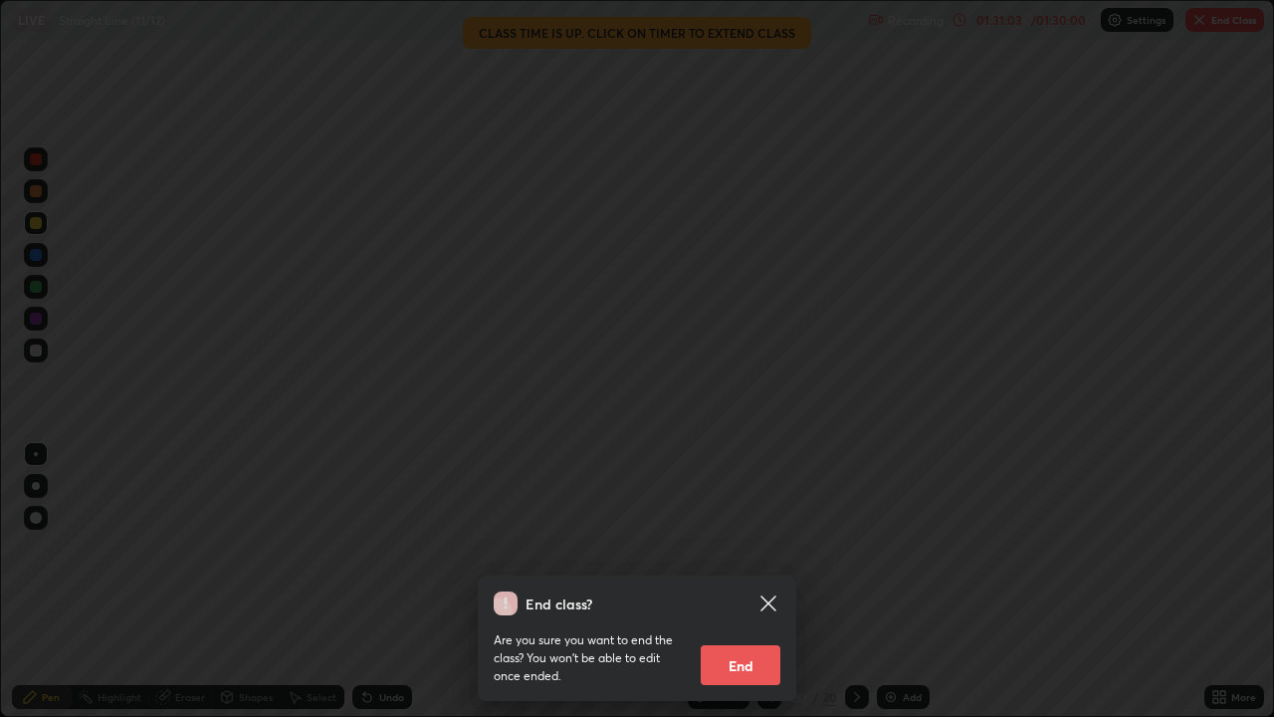
click at [734, 581] on button "End" at bounding box center [741, 665] width 80 height 40
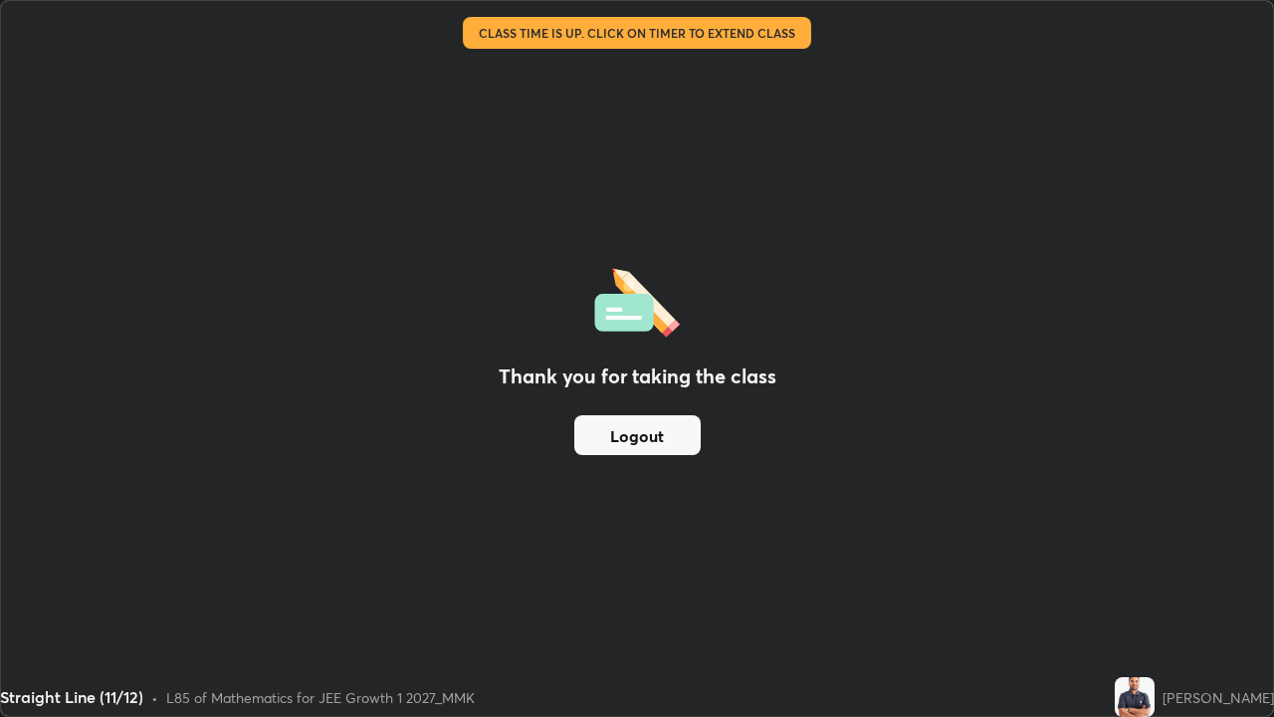
click at [602, 435] on button "Logout" at bounding box center [637, 435] width 126 height 40
